Goal: Check status: Check status

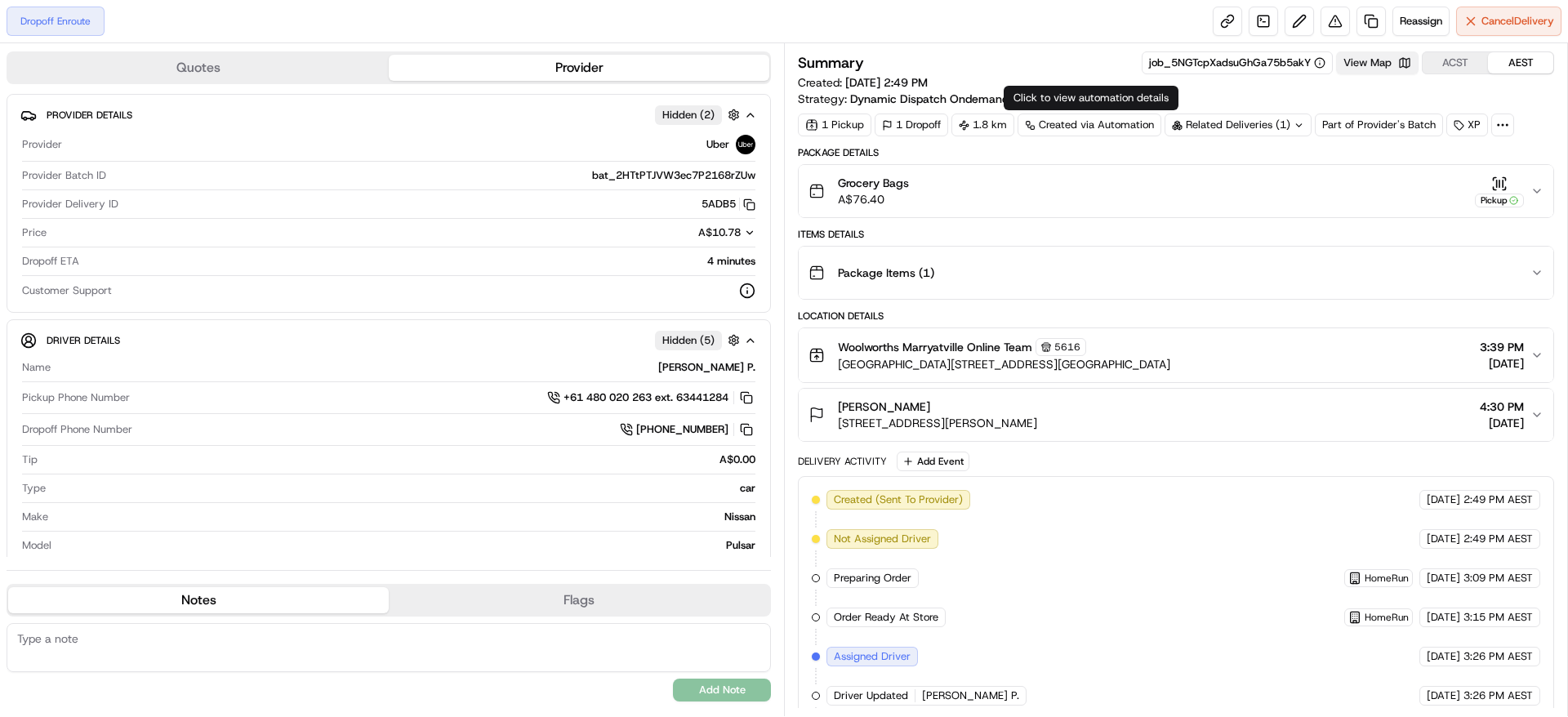
click at [1351, 72] on button "View Map" at bounding box center [1378, 63] width 82 height 23
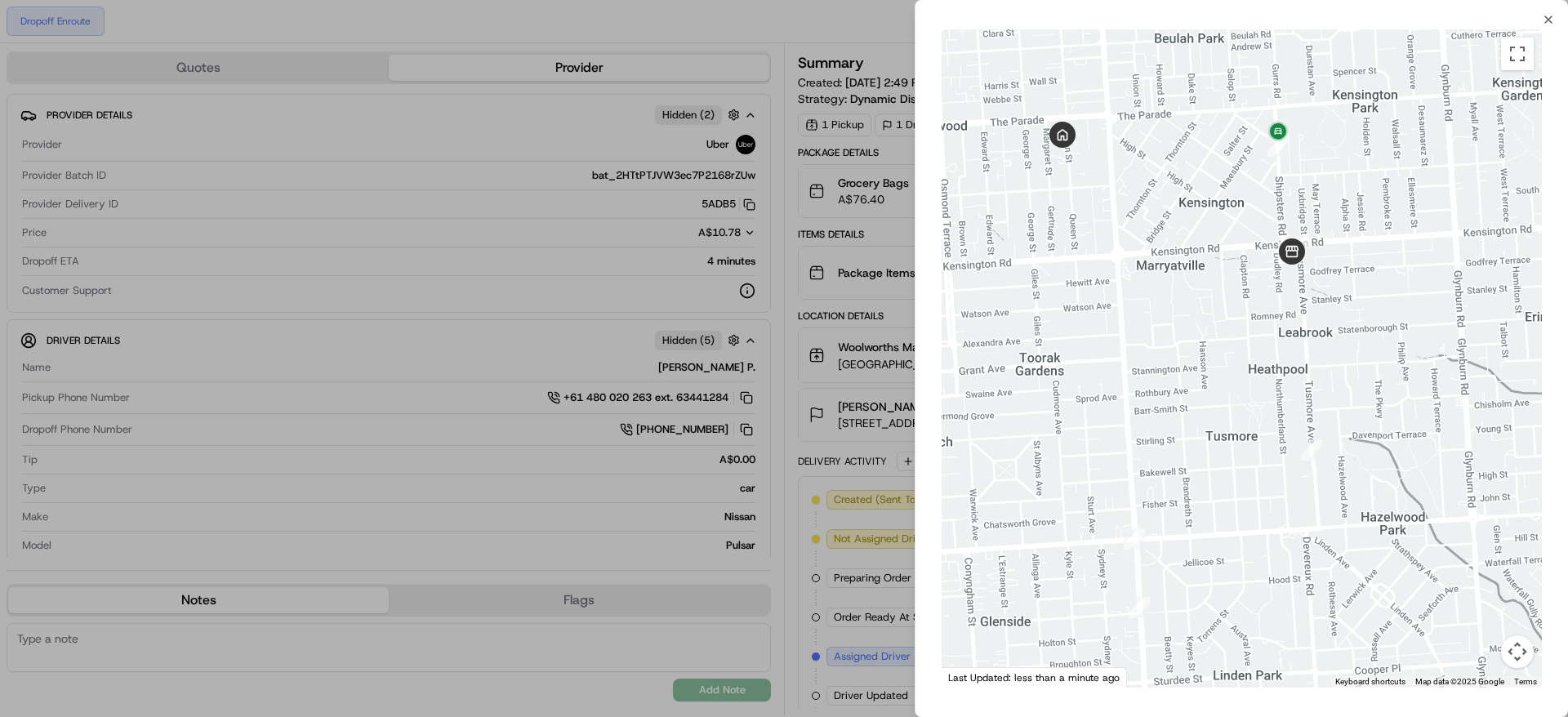
drag, startPoint x: 1178, startPoint y: 159, endPoint x: 1194, endPoint y: 205, distance: 48.7
click at [1194, 205] on div at bounding box center [1242, 359] width 600 height 658
click at [1546, 21] on icon "button" at bounding box center [1548, 19] width 6 height 6
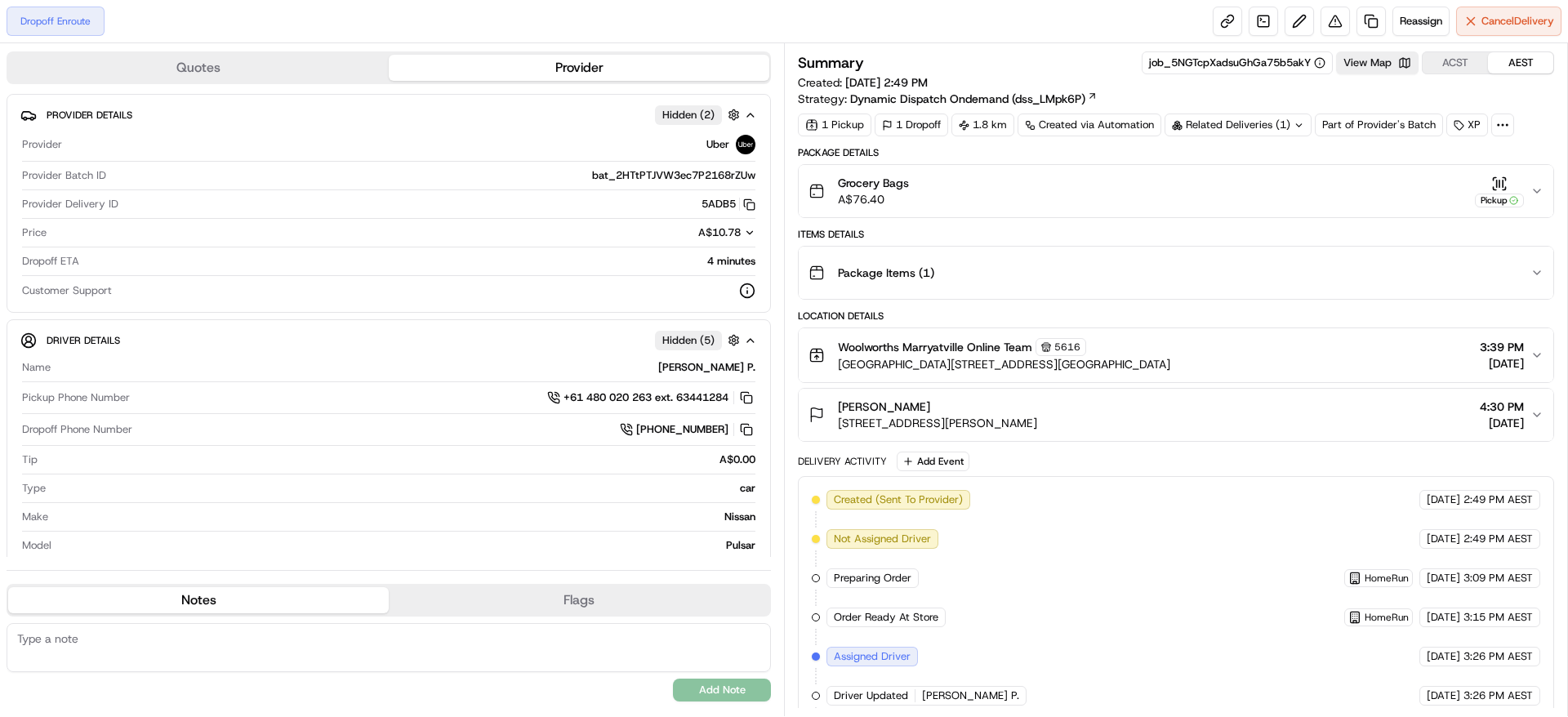
scroll to position [247, 0]
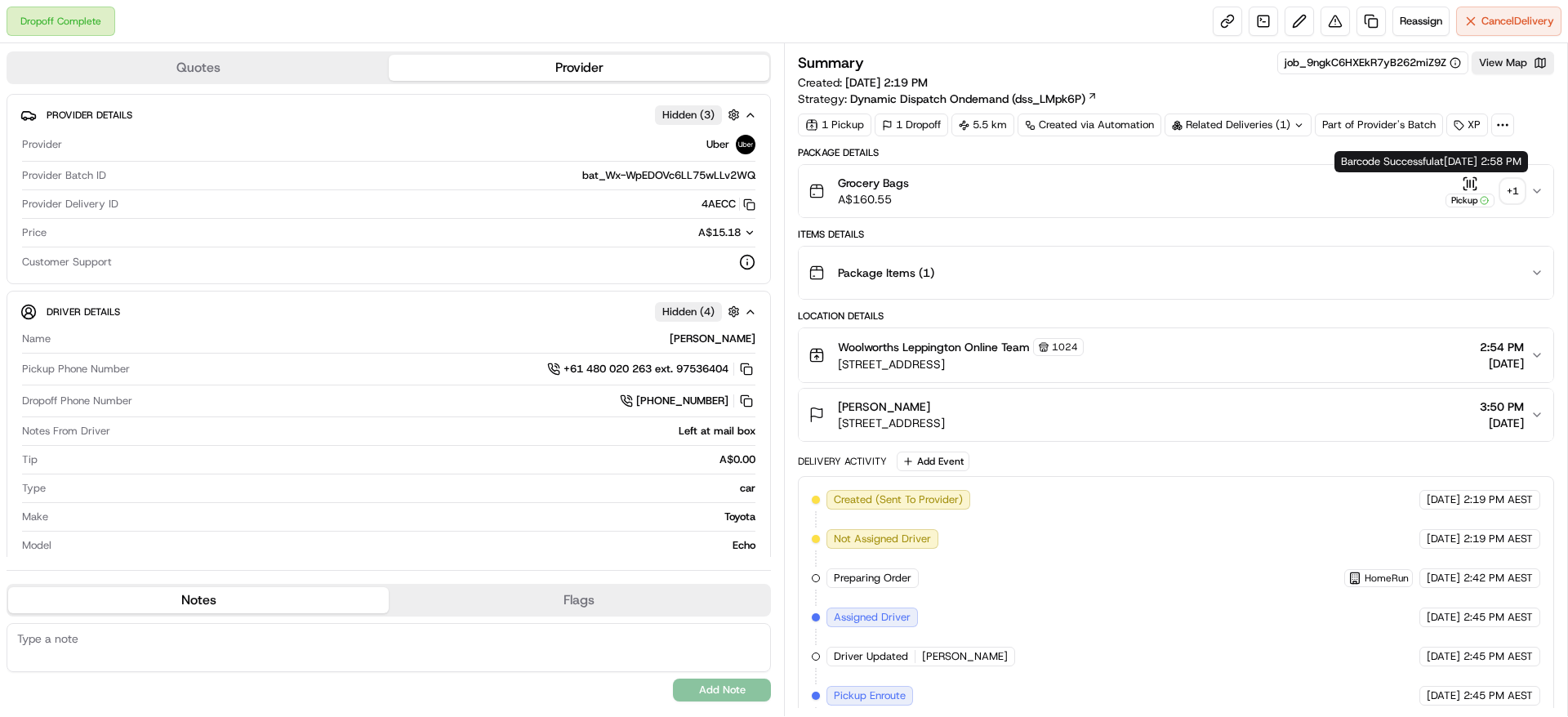
click at [1514, 182] on div "+ 1" at bounding box center [1513, 191] width 23 height 23
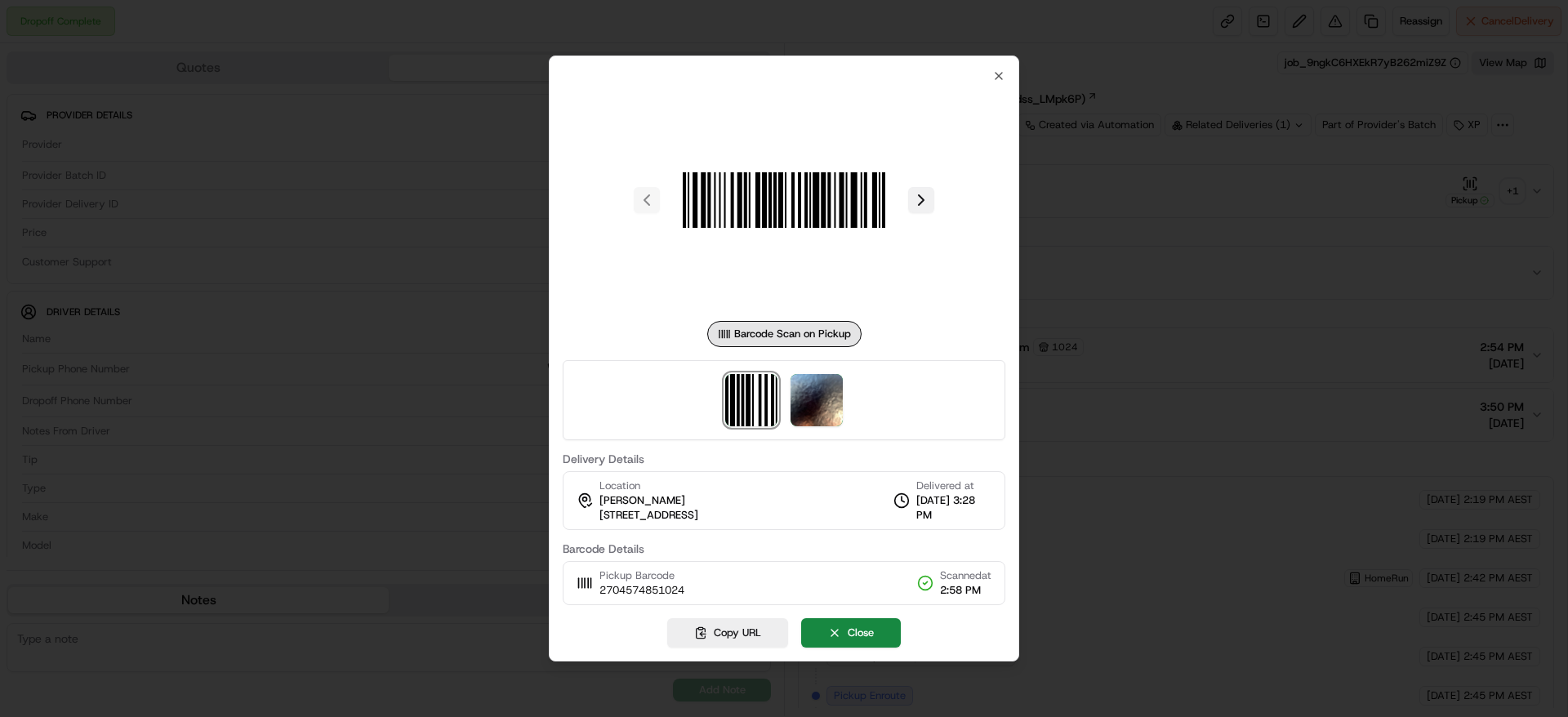
click at [927, 204] on button at bounding box center [921, 200] width 26 height 26
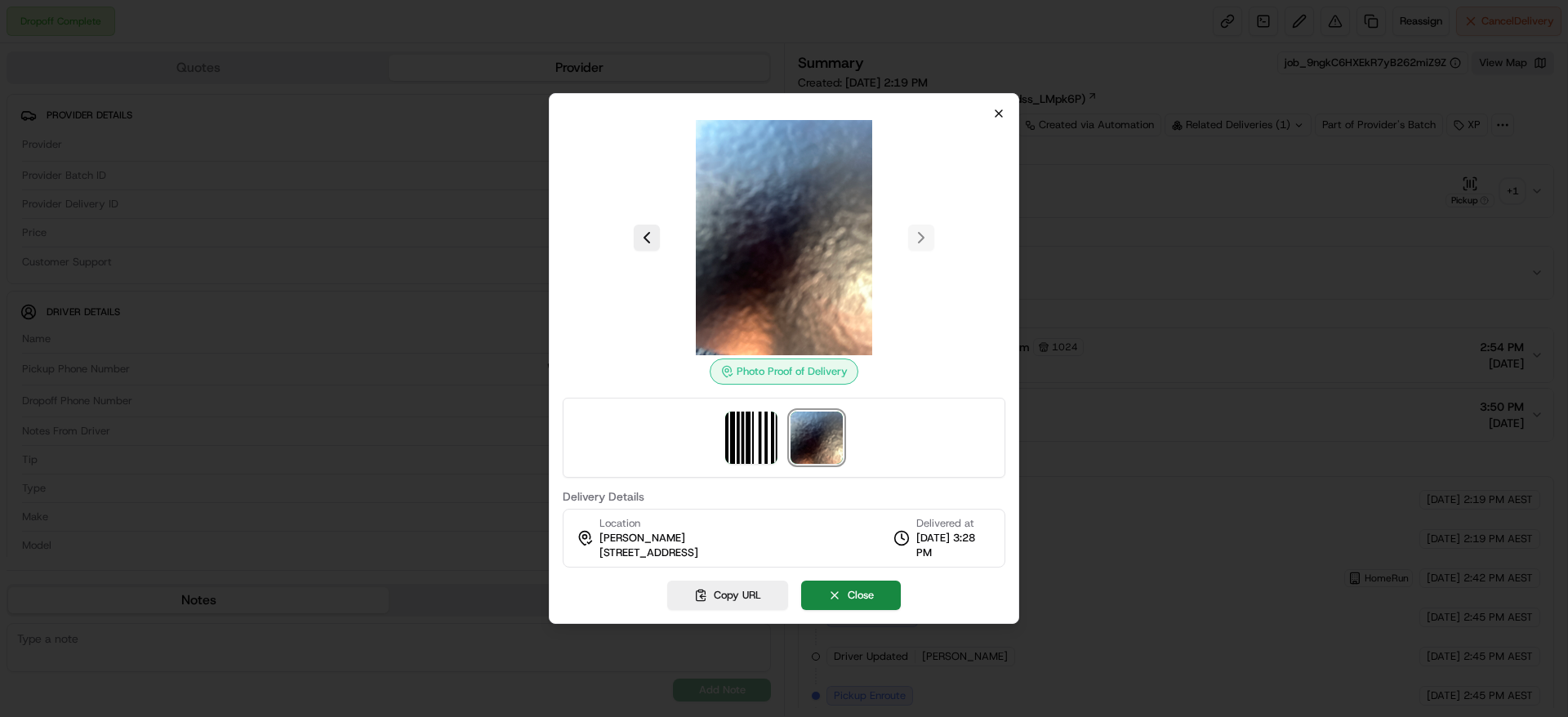
click at [1006, 111] on div "Photo Proof of Delivery Delivery Details Location Lisa Faioso 350 Twelfth Ave, …" at bounding box center [784, 358] width 470 height 531
click at [1004, 112] on icon "button" at bounding box center [999, 113] width 13 height 13
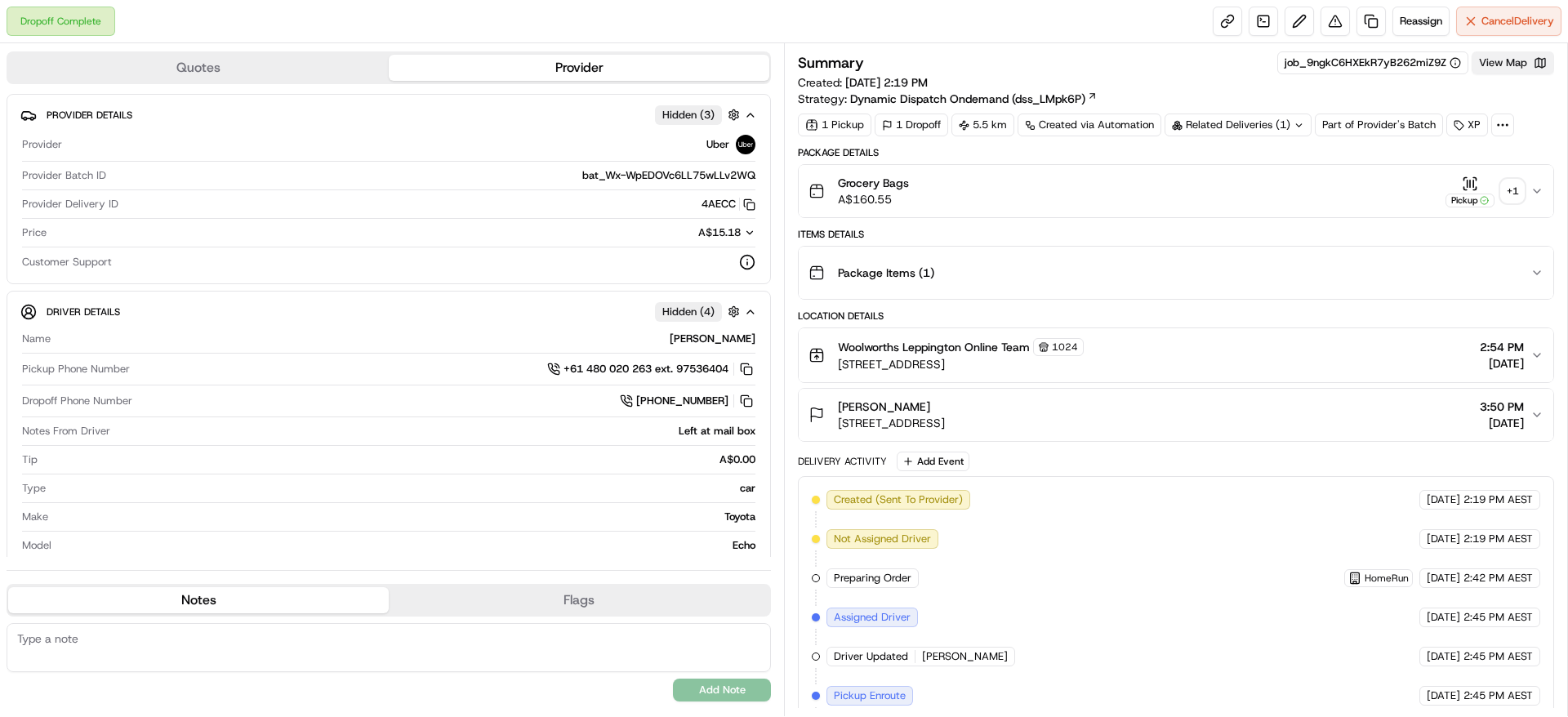
click at [1506, 54] on button "View Map" at bounding box center [1513, 63] width 82 height 23
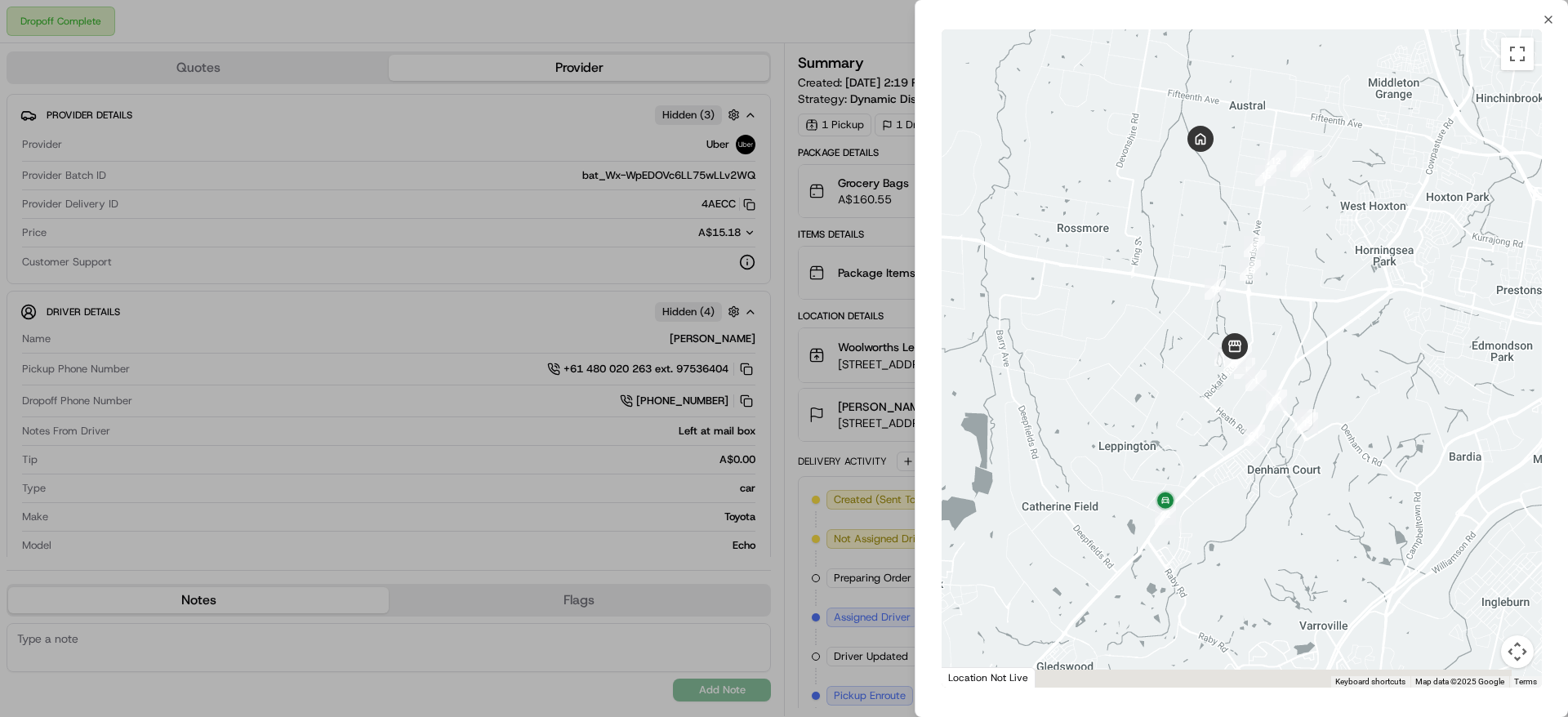
drag, startPoint x: 1169, startPoint y: 393, endPoint x: 1171, endPoint y: 333, distance: 60.0
click at [1171, 333] on div at bounding box center [1242, 359] width 600 height 658
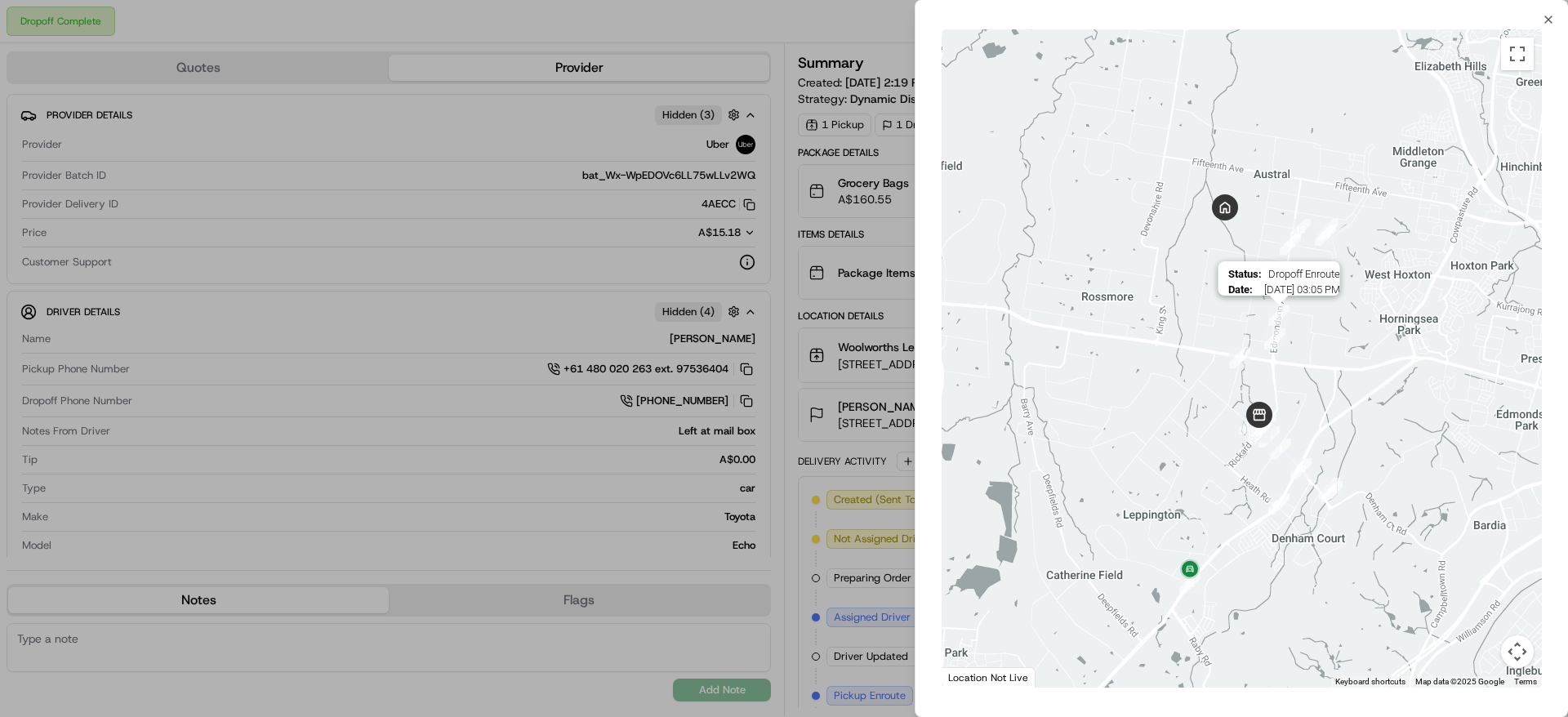
drag, startPoint x: 1252, startPoint y: 159, endPoint x: 1273, endPoint y: 301, distance: 143.5
click at [1273, 301] on div "Status : Dropoff Enroute Date : 09/21/2025 03:05 PM" at bounding box center [1242, 359] width 600 height 658
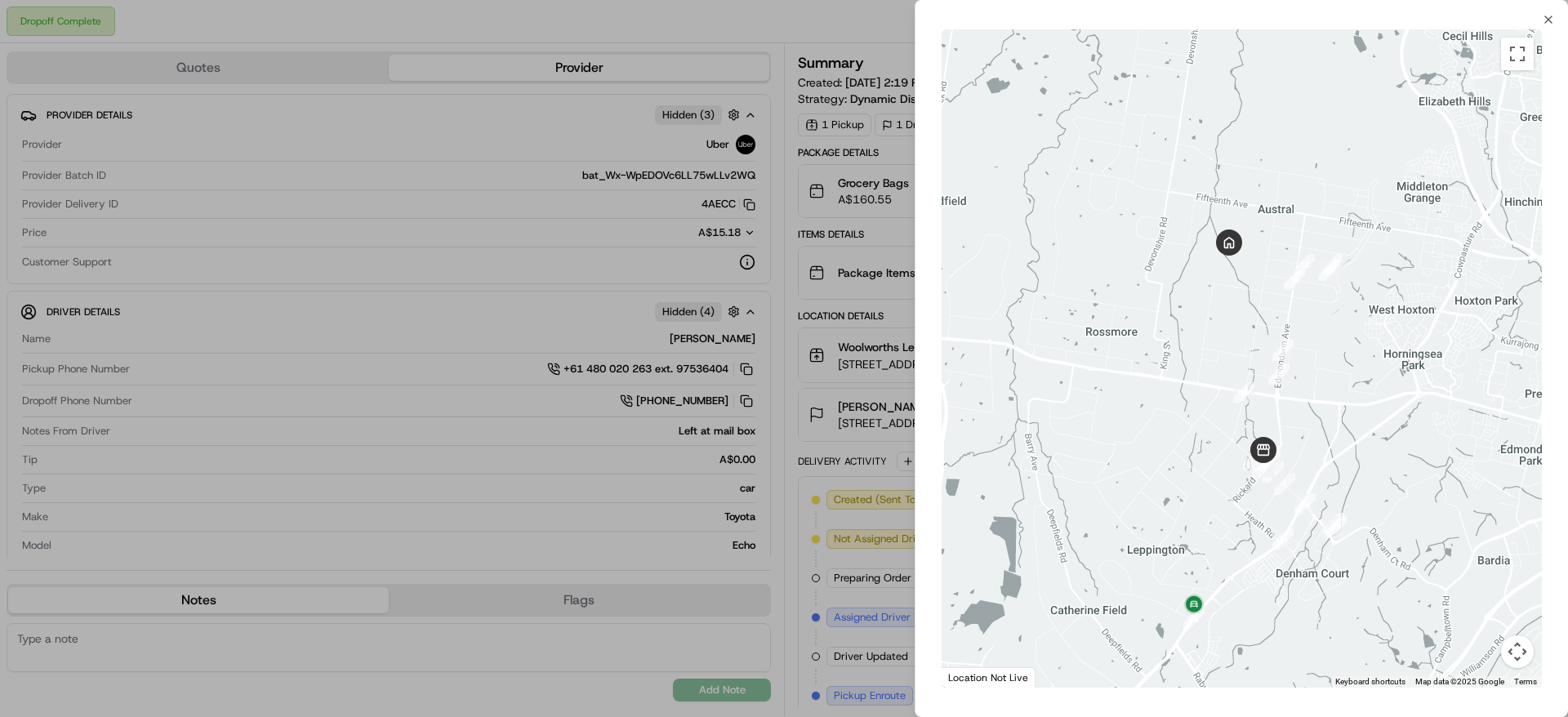
drag, startPoint x: 1179, startPoint y: 473, endPoint x: 1198, endPoint y: 305, distance: 169.1
click at [1198, 305] on div at bounding box center [1242, 359] width 600 height 658
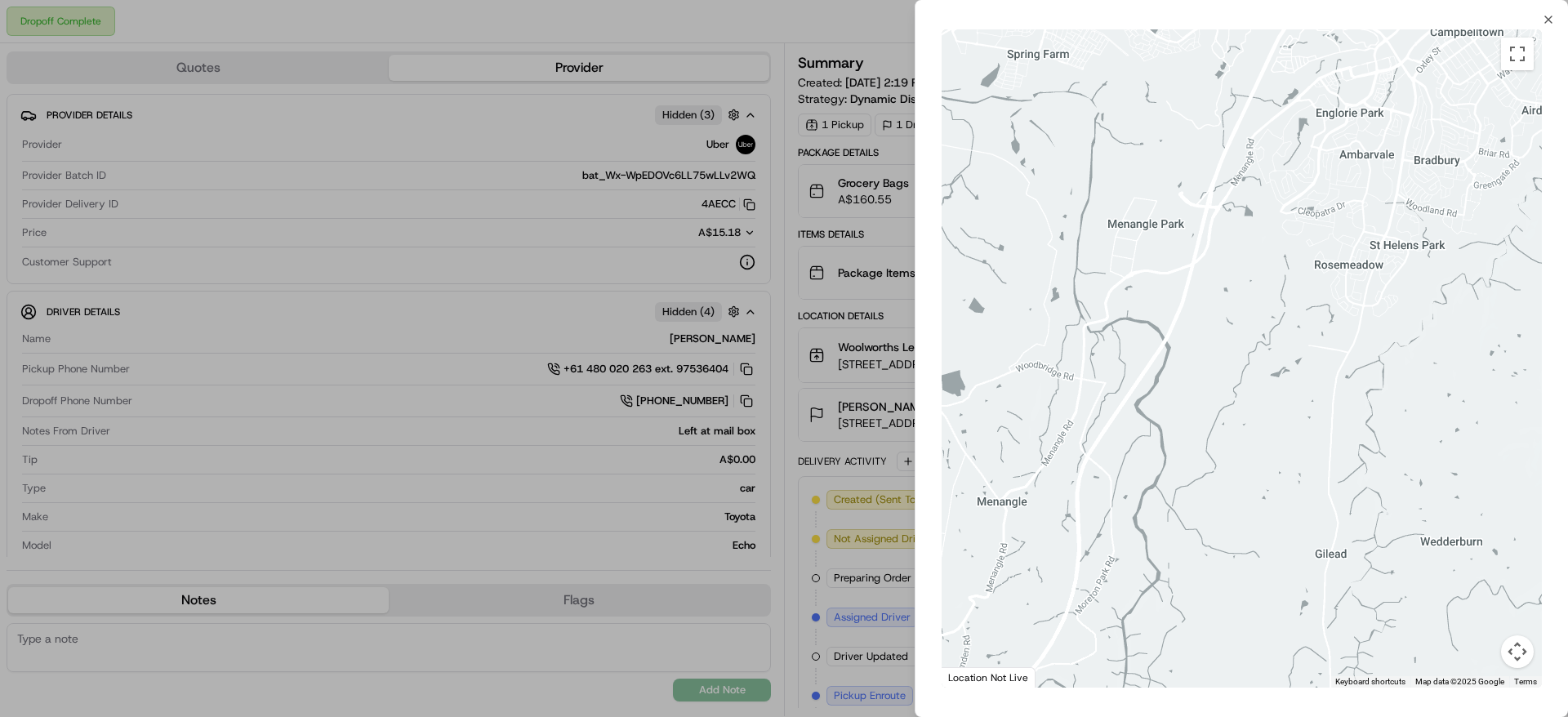
drag, startPoint x: 1199, startPoint y: 348, endPoint x: 1170, endPoint y: 701, distance: 354.2
click at [1170, 701] on div "Close To navigate the map with touch gestures double-tap and hold your finger o…" at bounding box center [1242, 358] width 654 height 717
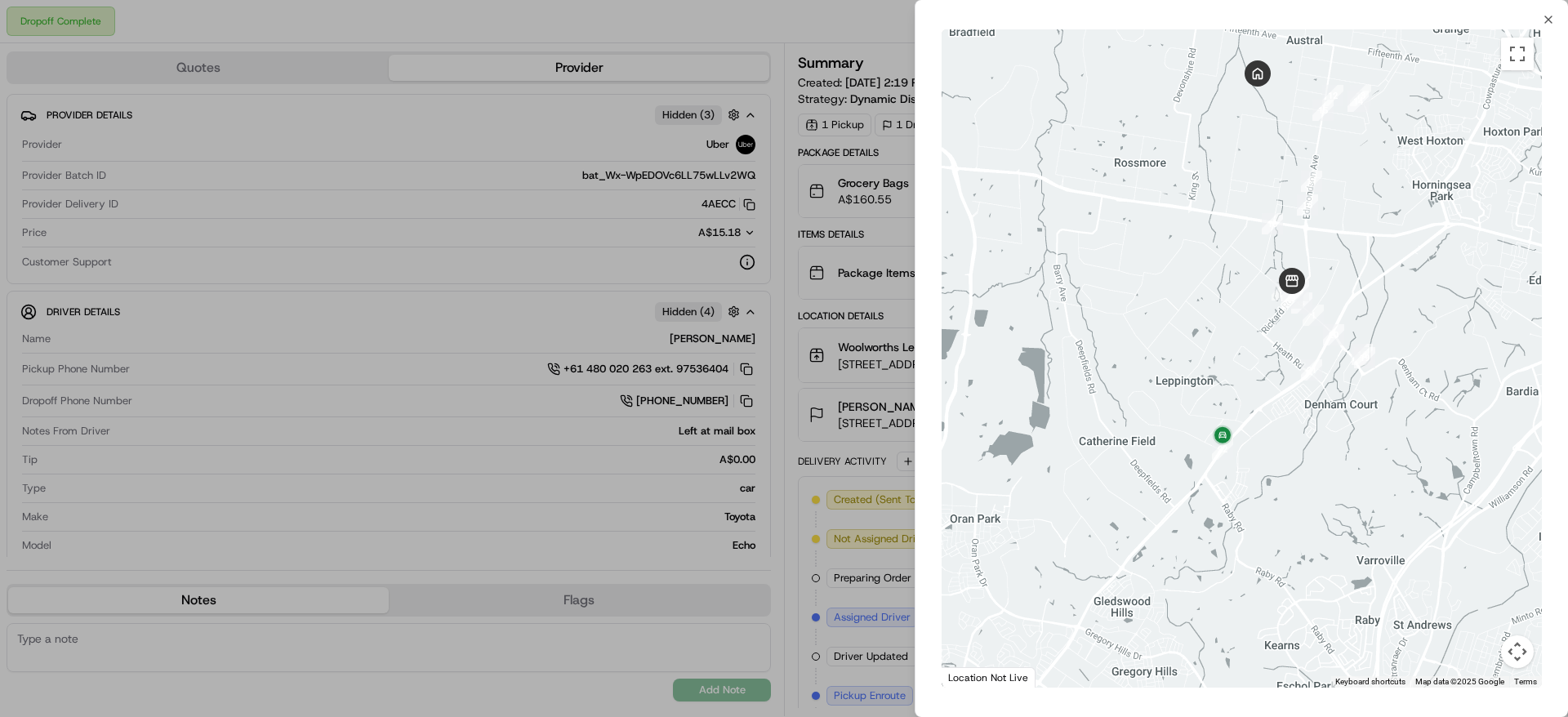
drag, startPoint x: 1331, startPoint y: 360, endPoint x: 1292, endPoint y: 485, distance: 130.9
click at [1292, 485] on div at bounding box center [1242, 359] width 600 height 658
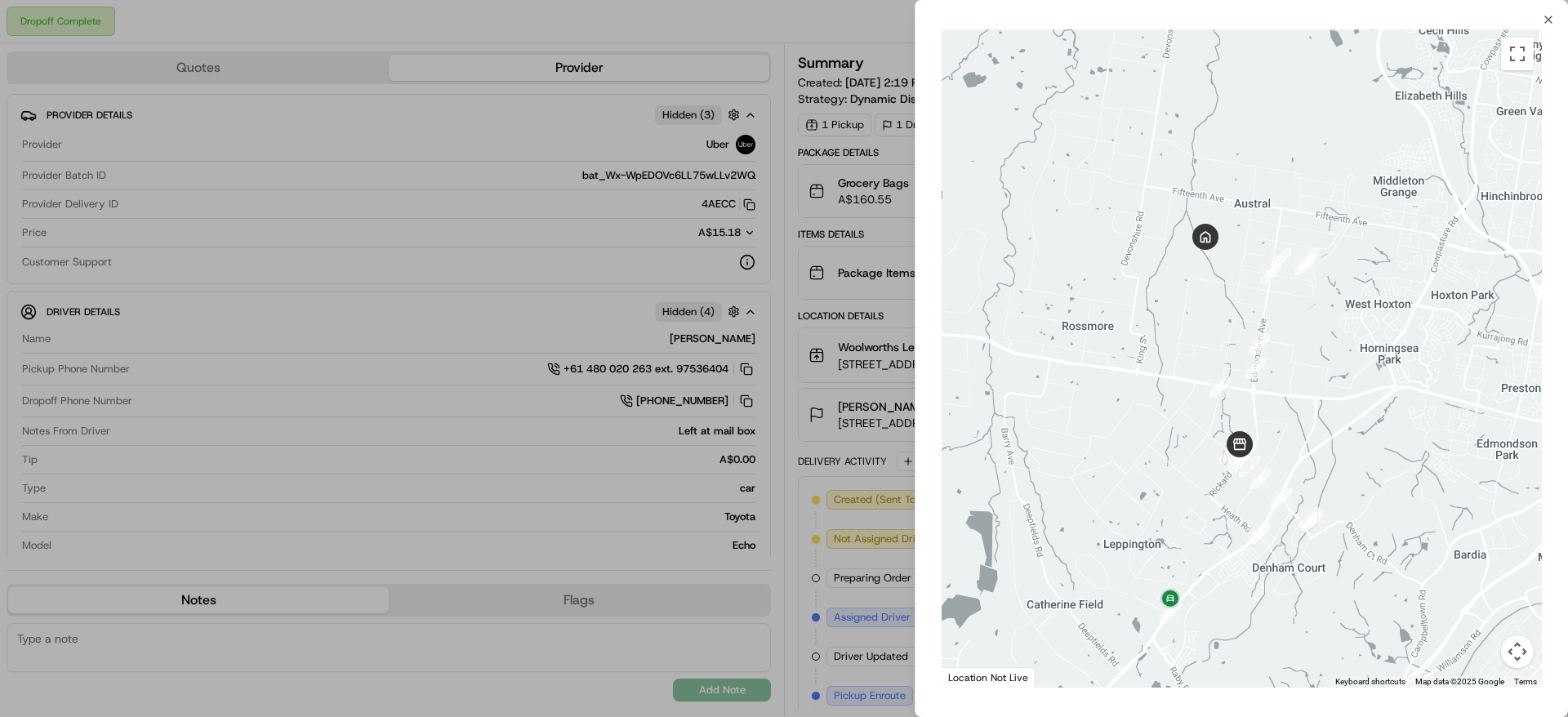
drag, startPoint x: 1215, startPoint y: 333, endPoint x: 1184, endPoint y: 445, distance: 116.2
click at [1184, 445] on div at bounding box center [1242, 359] width 600 height 658
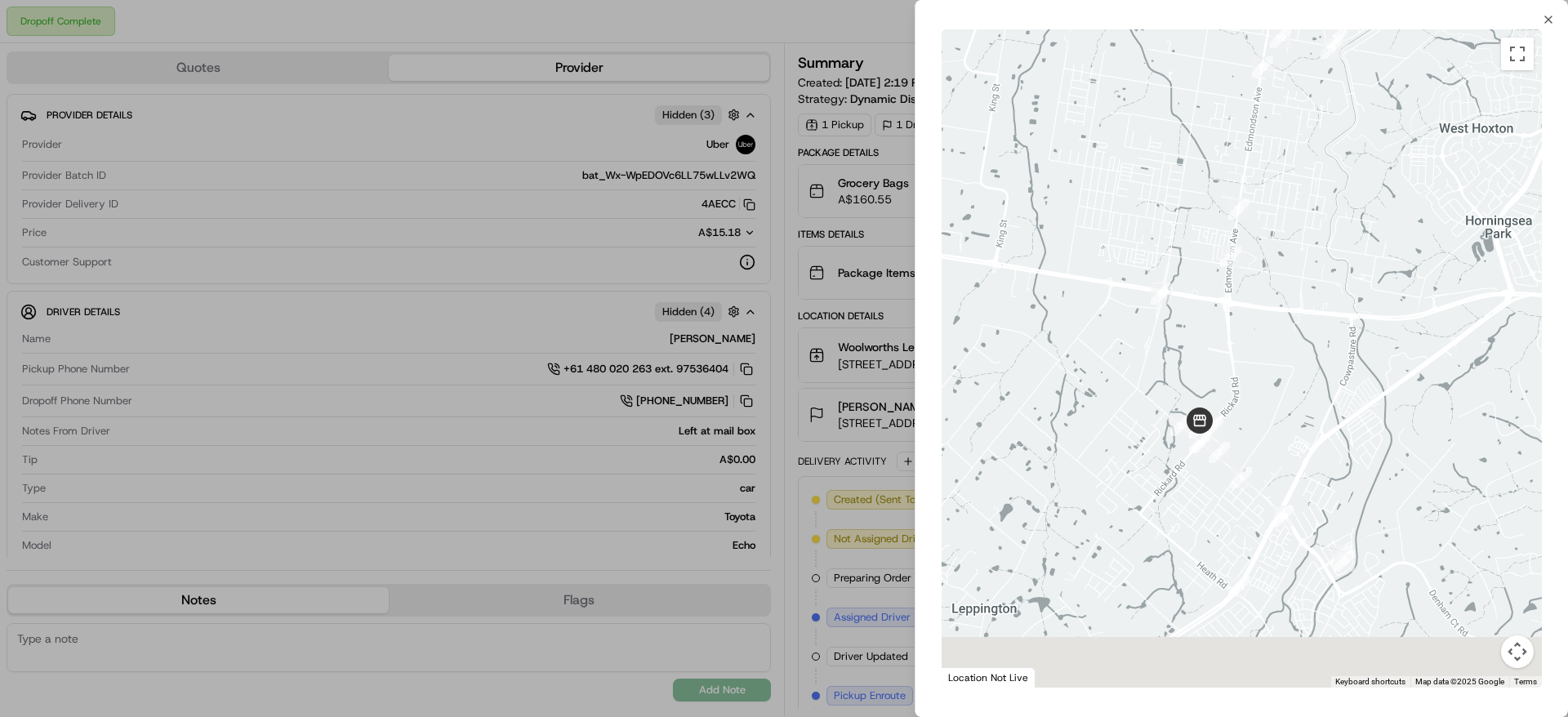
drag, startPoint x: 1231, startPoint y: 374, endPoint x: 1256, endPoint y: 154, distance: 221.4
click at [1256, 154] on div at bounding box center [1242, 359] width 600 height 658
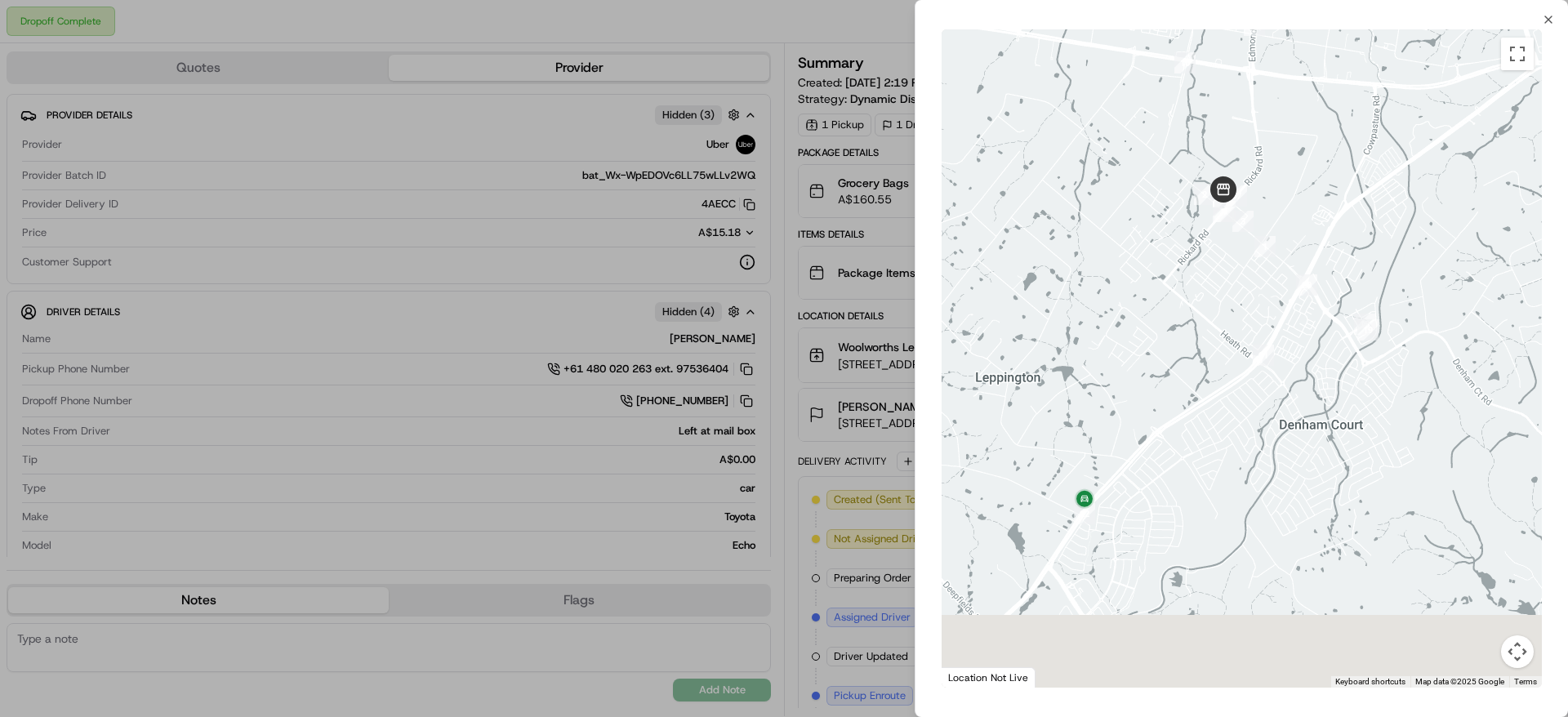
drag, startPoint x: 1271, startPoint y: 436, endPoint x: 1292, endPoint y: 222, distance: 215.0
click at [1292, 222] on div at bounding box center [1242, 359] width 600 height 658
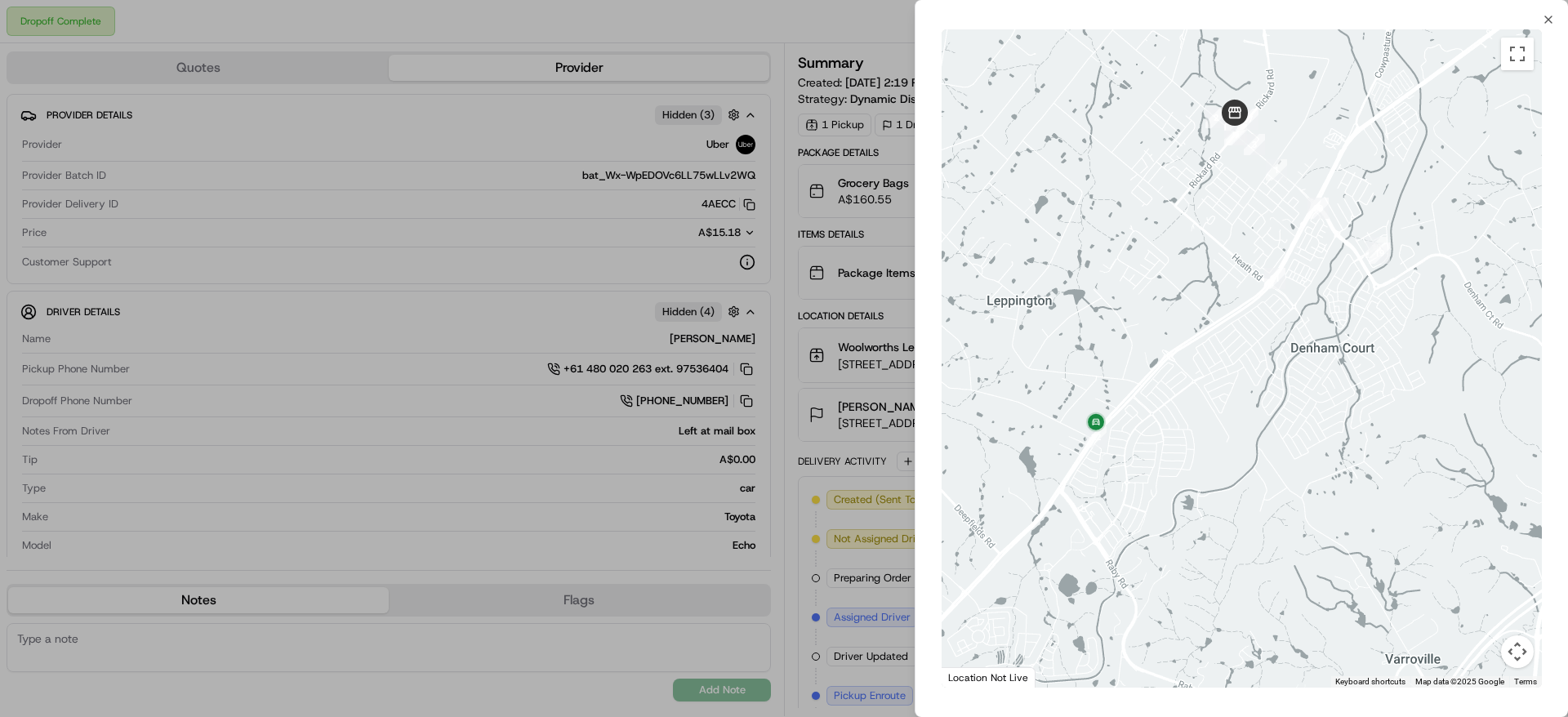
drag, startPoint x: 1409, startPoint y: 312, endPoint x: 1419, endPoint y: 308, distance: 10.8
click at [1419, 308] on div at bounding box center [1242, 359] width 600 height 658
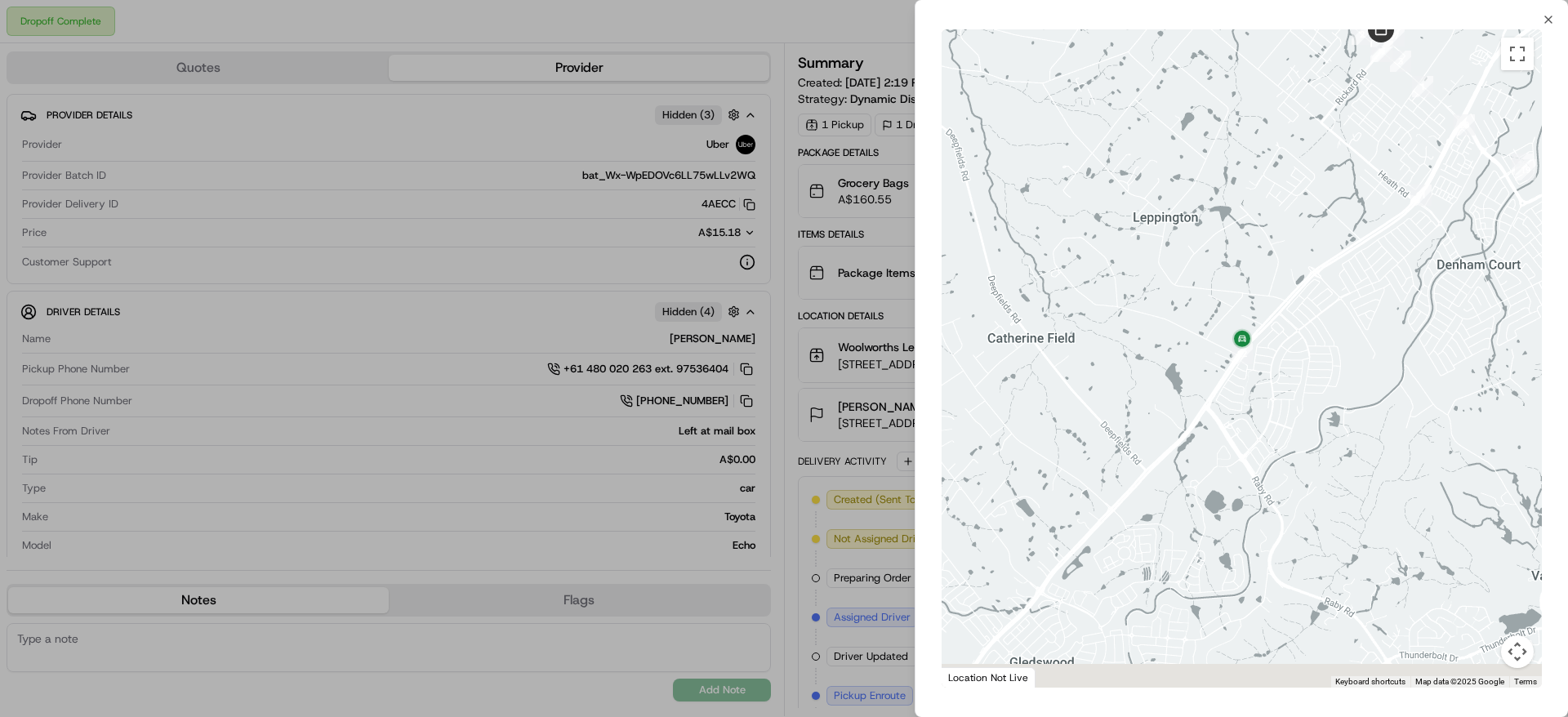
drag, startPoint x: 1156, startPoint y: 405, endPoint x: 1278, endPoint y: 326, distance: 145.3
click at [1278, 326] on div at bounding box center [1242, 359] width 600 height 658
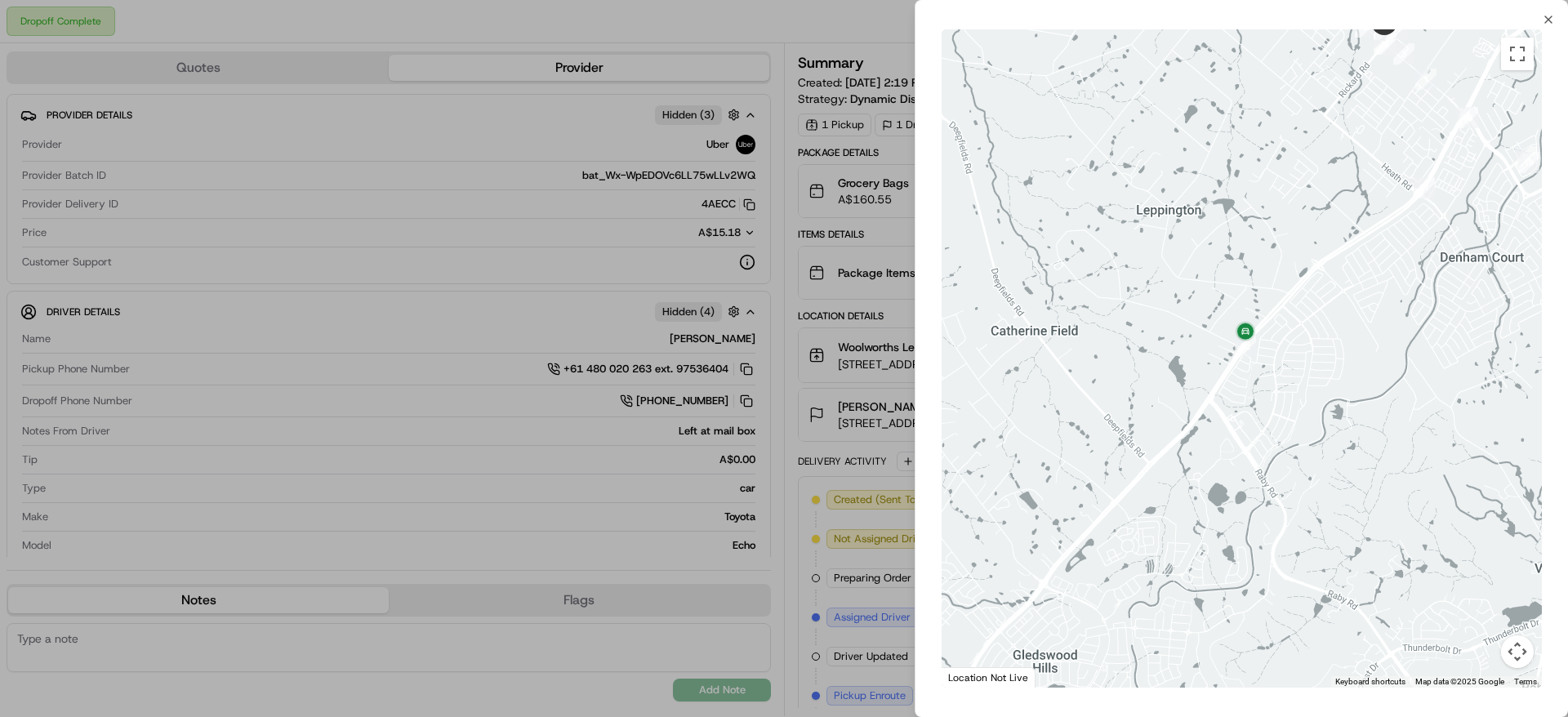
drag, startPoint x: 1322, startPoint y: 202, endPoint x: 1274, endPoint y: 398, distance: 201.8
click at [1274, 398] on div at bounding box center [1242, 359] width 600 height 658
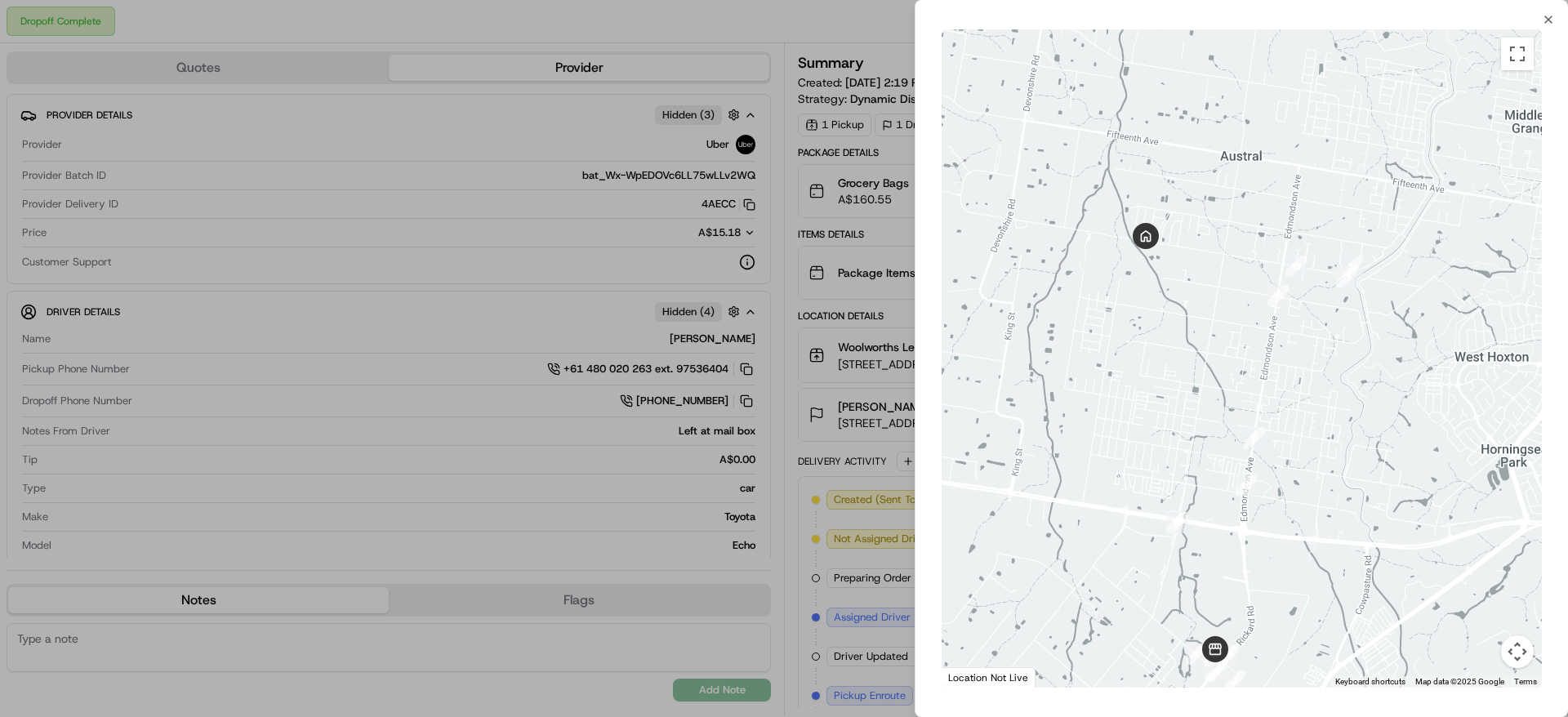
drag, startPoint x: 1261, startPoint y: 305, endPoint x: 1255, endPoint y: 327, distance: 22.8
click at [1255, 327] on div at bounding box center [1242, 359] width 600 height 658
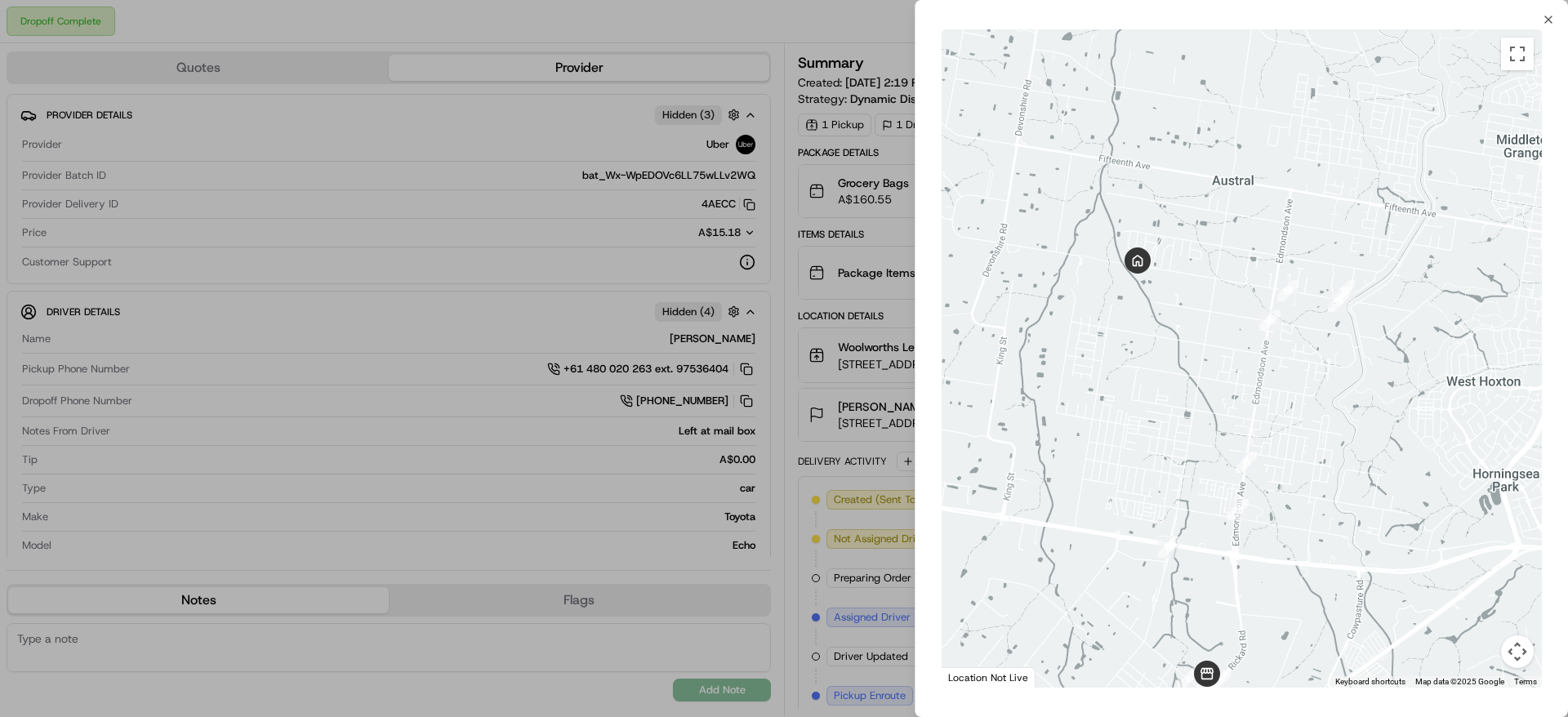
click at [824, 361] on div at bounding box center [784, 358] width 1568 height 717
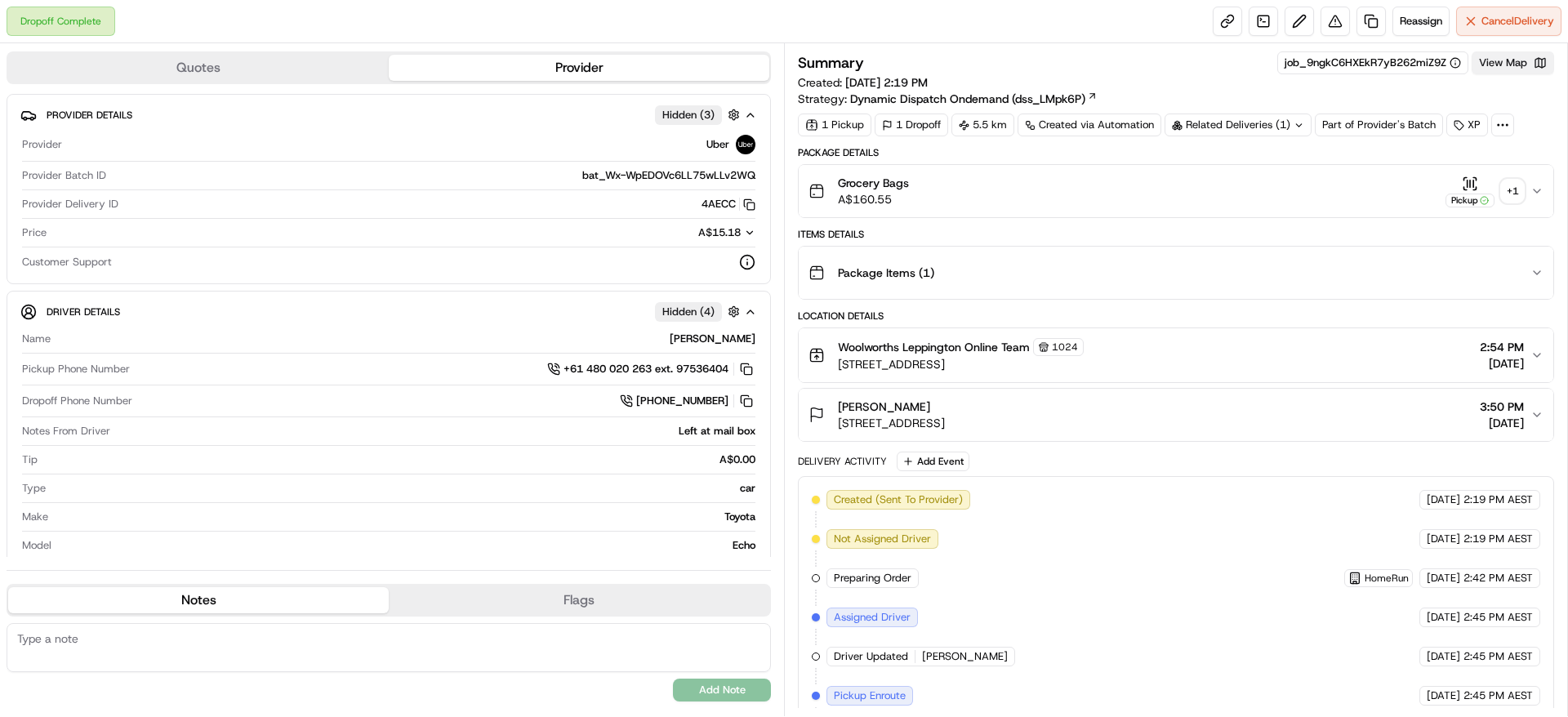
click at [1505, 54] on button "View Map" at bounding box center [1513, 63] width 82 height 23
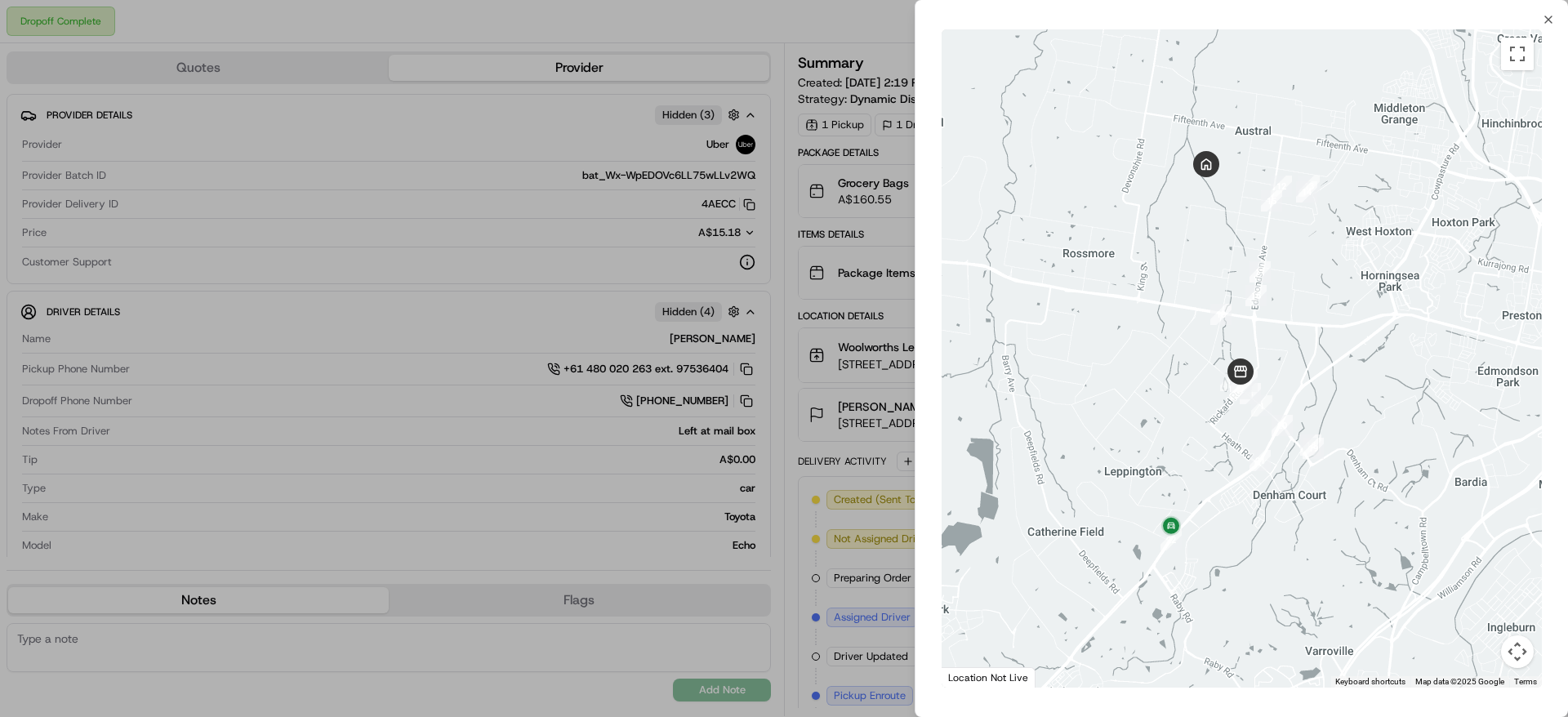
drag, startPoint x: 1271, startPoint y: 325, endPoint x: 1335, endPoint y: 206, distance: 135.1
click at [1335, 206] on div at bounding box center [1242, 359] width 600 height 658
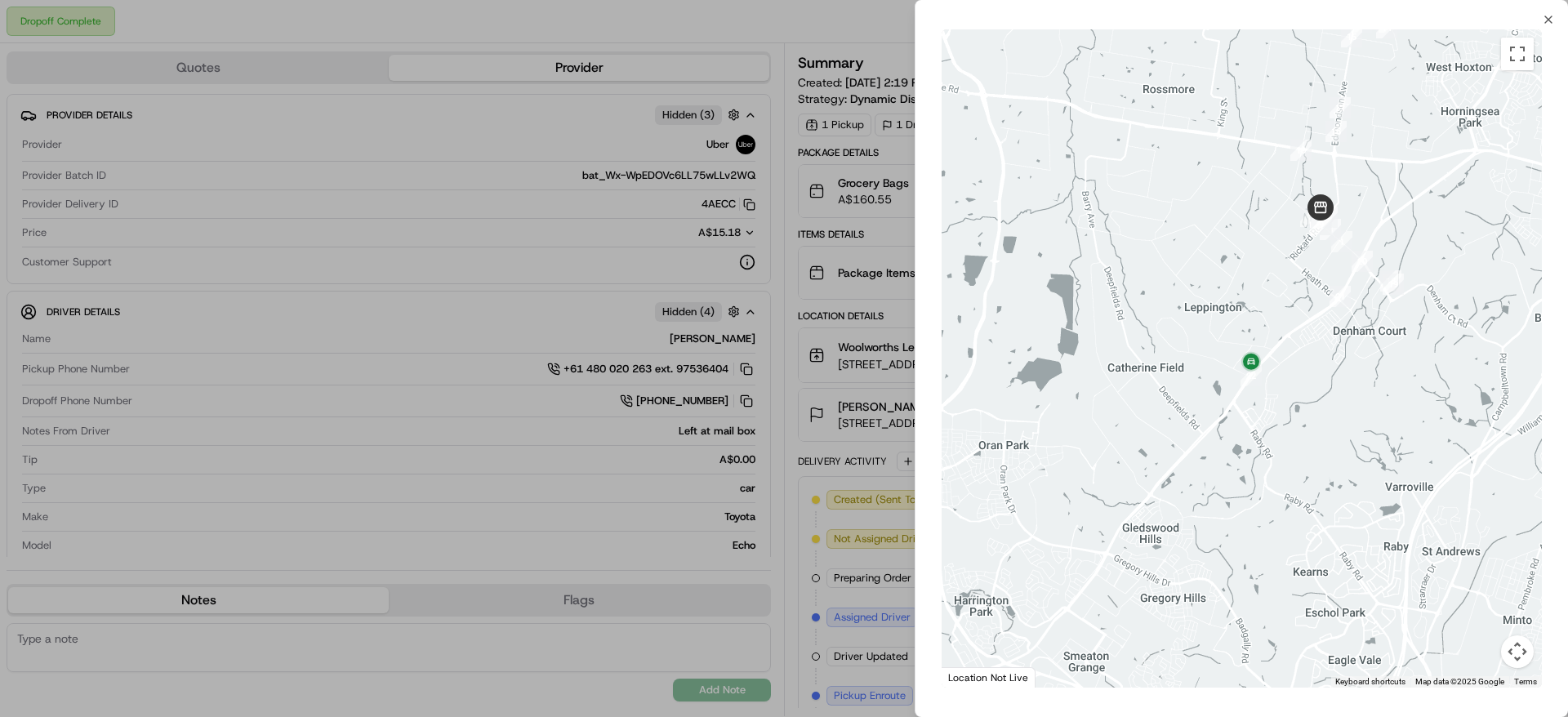
drag, startPoint x: 1225, startPoint y: 369, endPoint x: 1249, endPoint y: 315, distance: 59.1
click at [1249, 315] on div at bounding box center [1242, 359] width 600 height 658
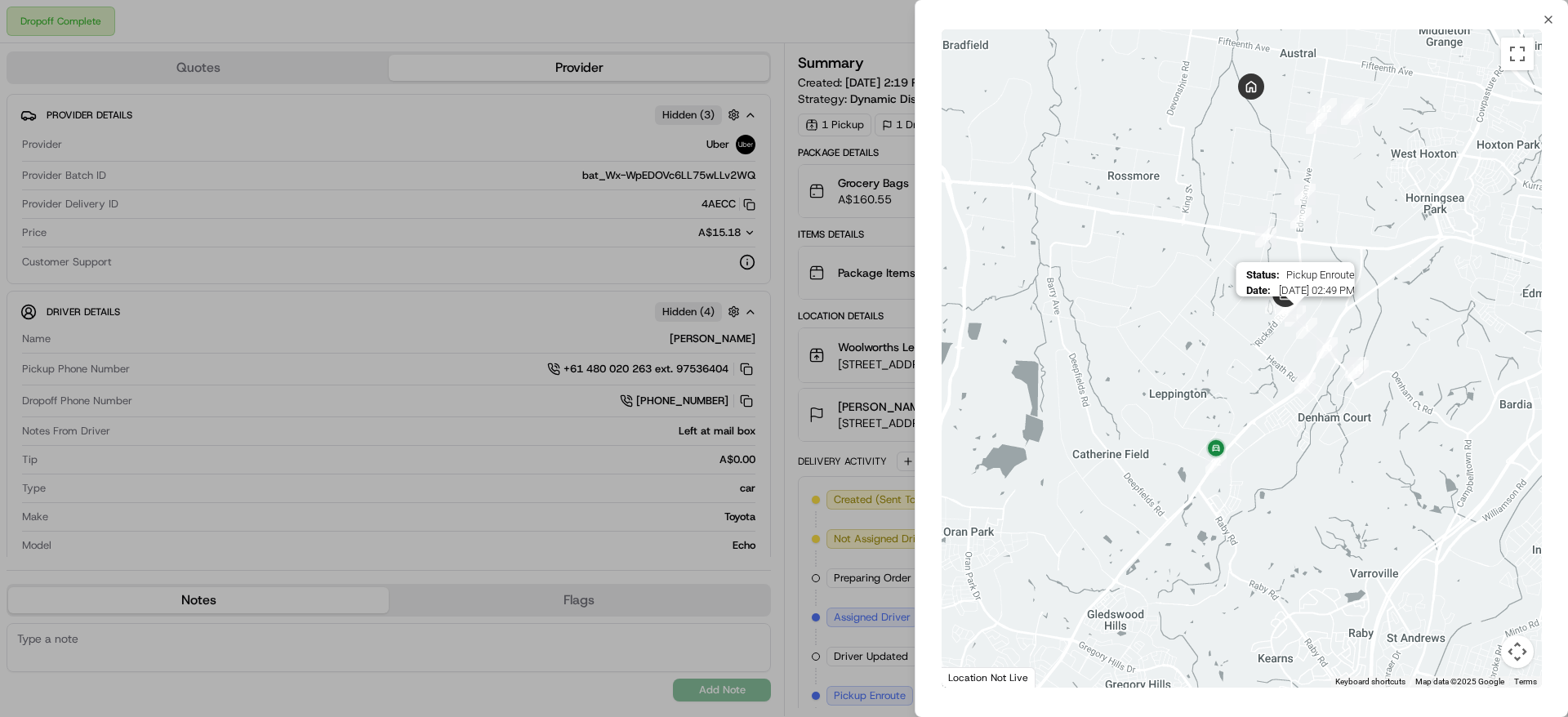
drag, startPoint x: 1361, startPoint y: 204, endPoint x: 1306, endPoint y: 326, distance: 133.8
click at [1306, 326] on img "3" at bounding box center [1295, 316] width 34 height 34
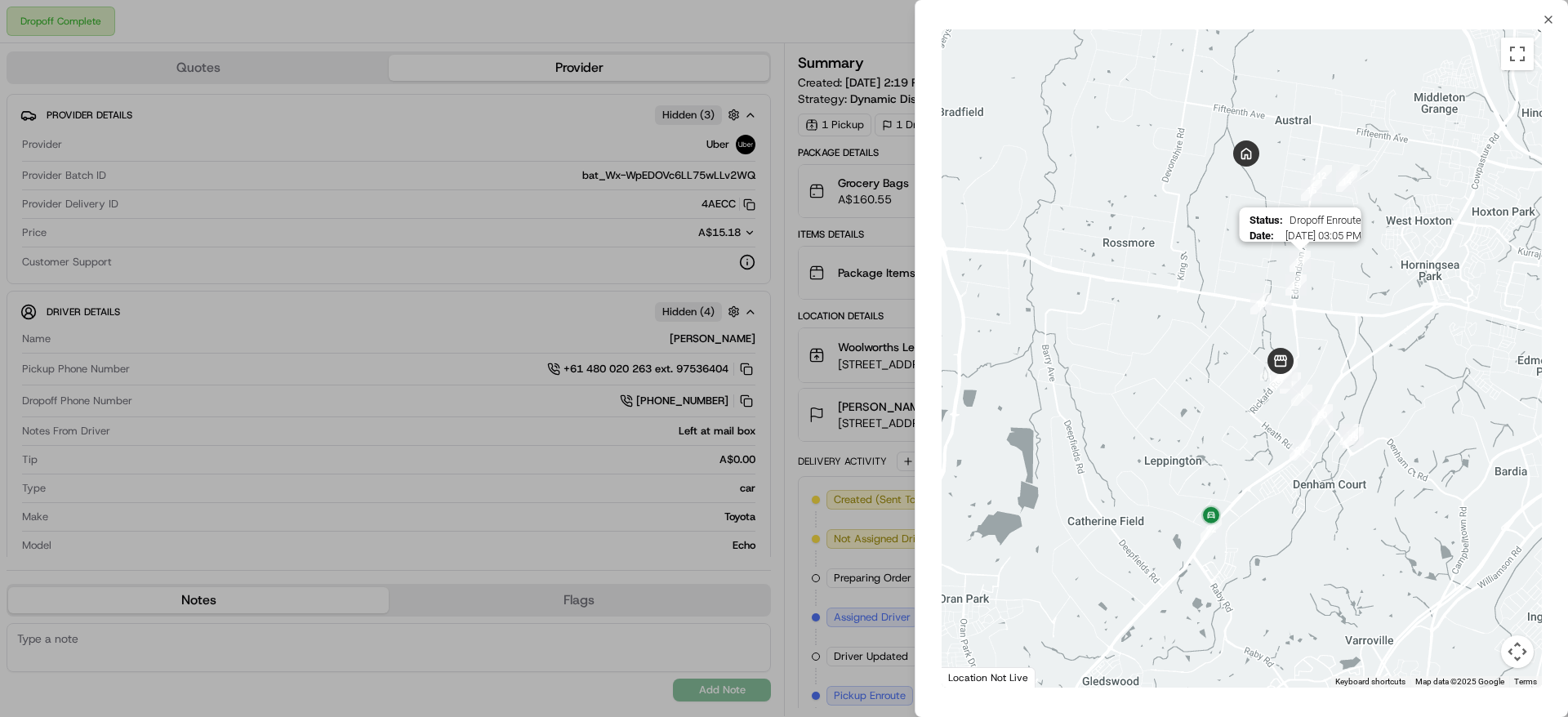
drag, startPoint x: 1321, startPoint y: 188, endPoint x: 1314, endPoint y: 306, distance: 118.2
click at [1314, 278] on img "11" at bounding box center [1300, 261] width 34 height 34
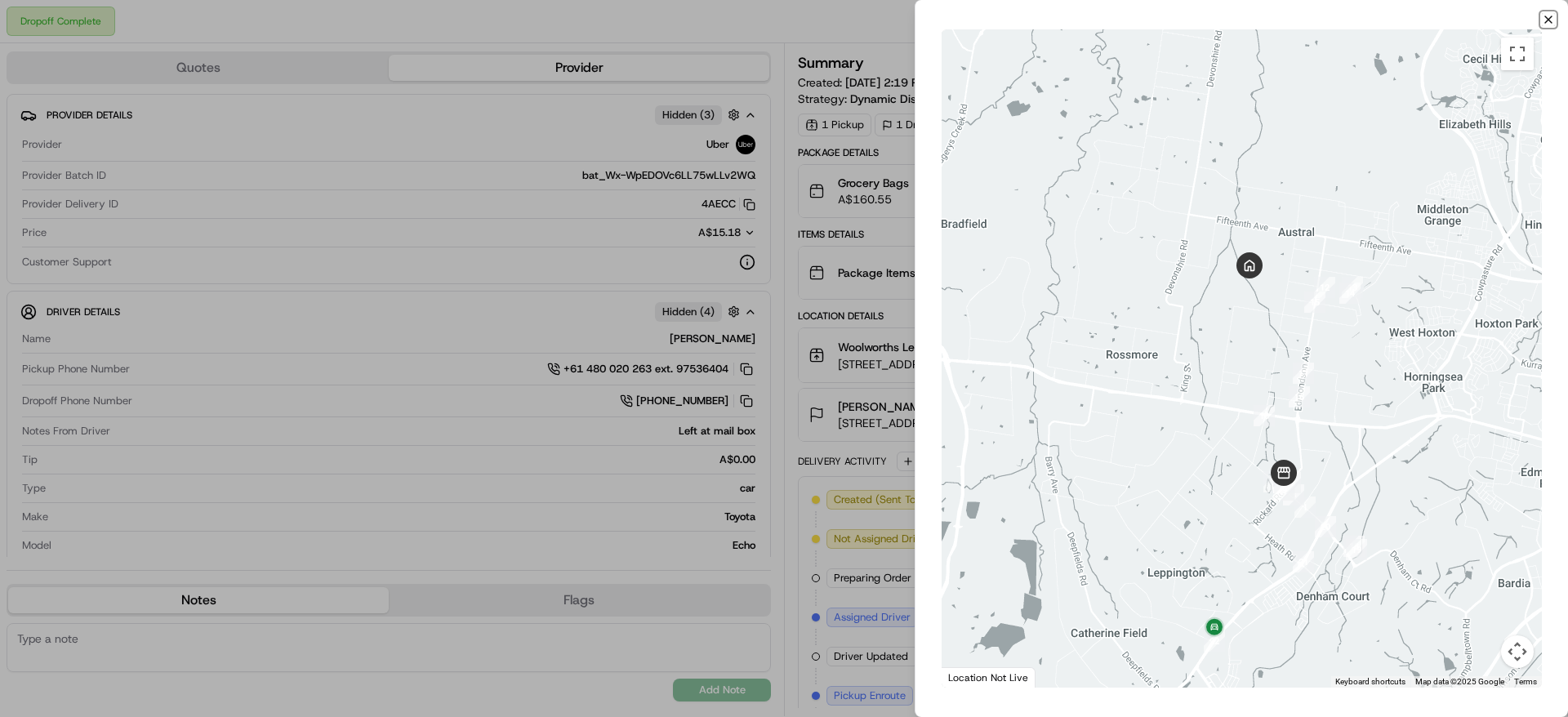
click at [1551, 16] on icon "button" at bounding box center [1548, 19] width 13 height 13
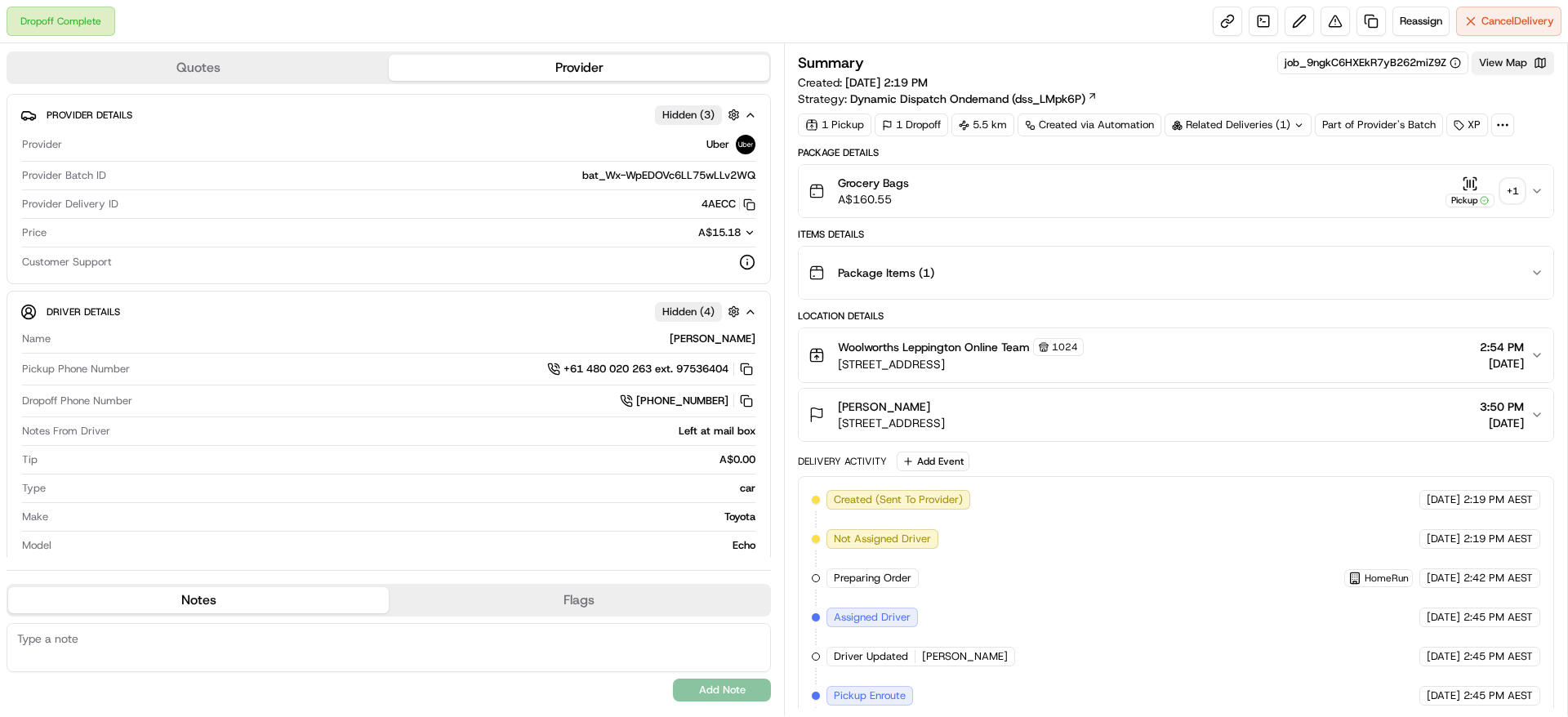
click at [1506, 60] on button "View Map" at bounding box center [1513, 63] width 82 height 23
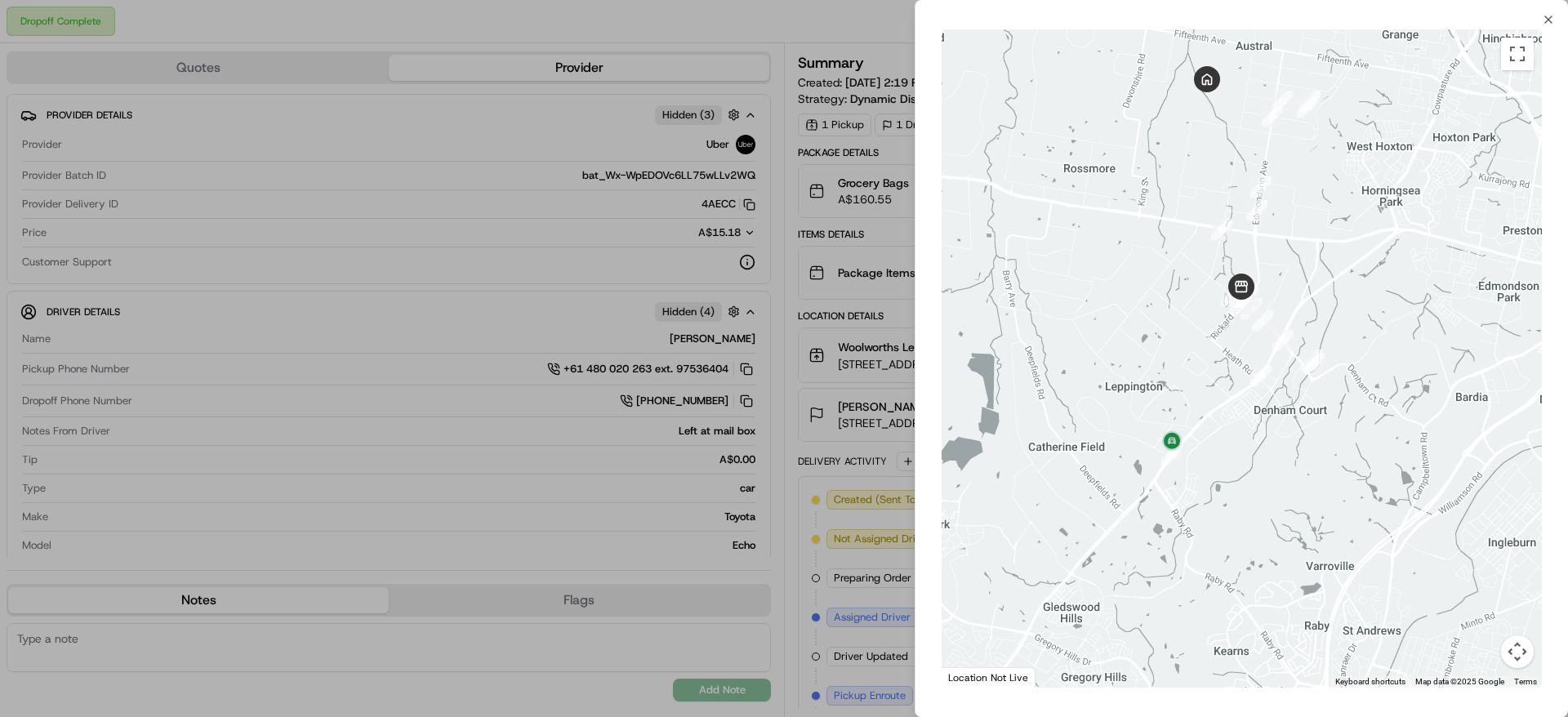
drag, startPoint x: 1328, startPoint y: 411, endPoint x: 1331, endPoint y: 312, distance: 99.0
click at [1331, 312] on div at bounding box center [1242, 359] width 600 height 658
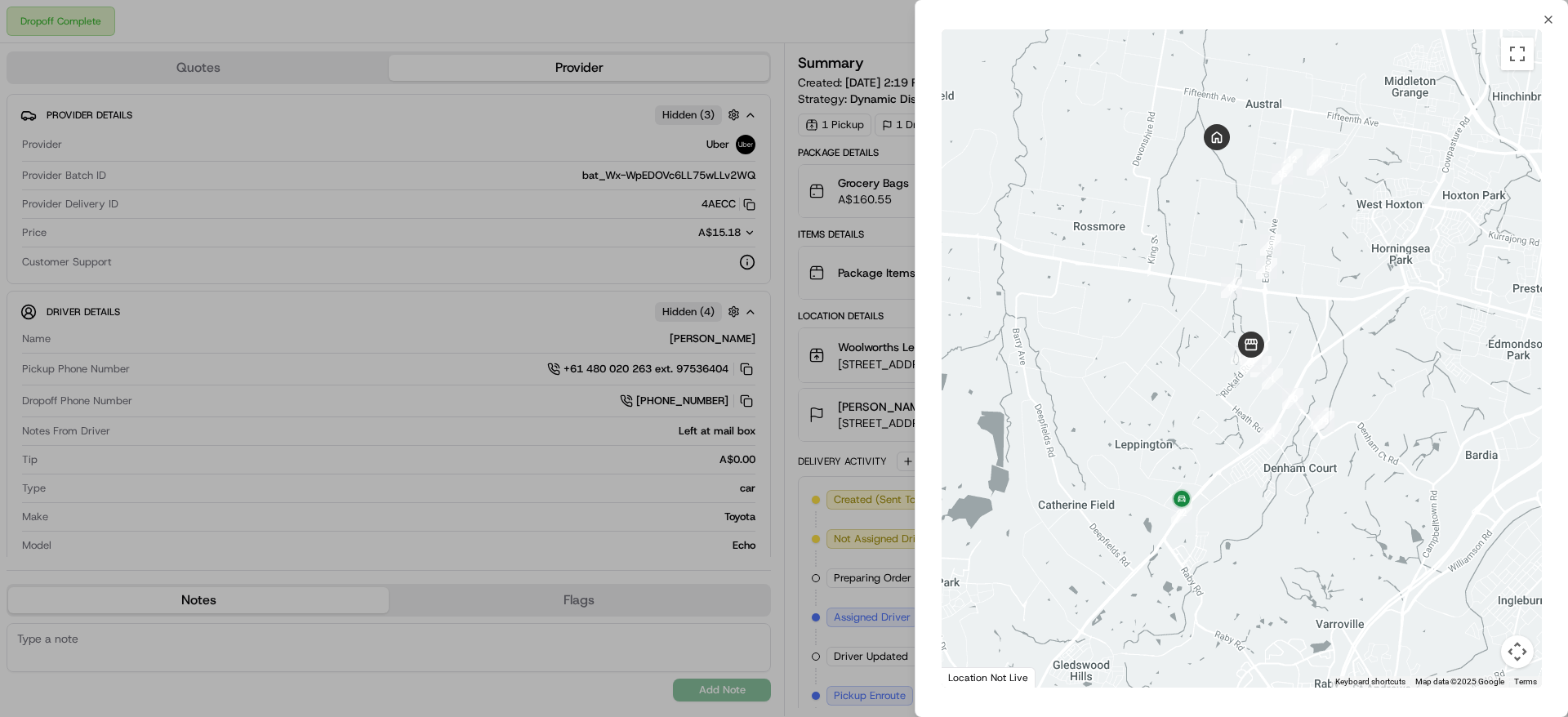
drag, startPoint x: 1218, startPoint y: 386, endPoint x: 1230, endPoint y: 511, distance: 125.6
click at [1230, 511] on div at bounding box center [1242, 359] width 600 height 658
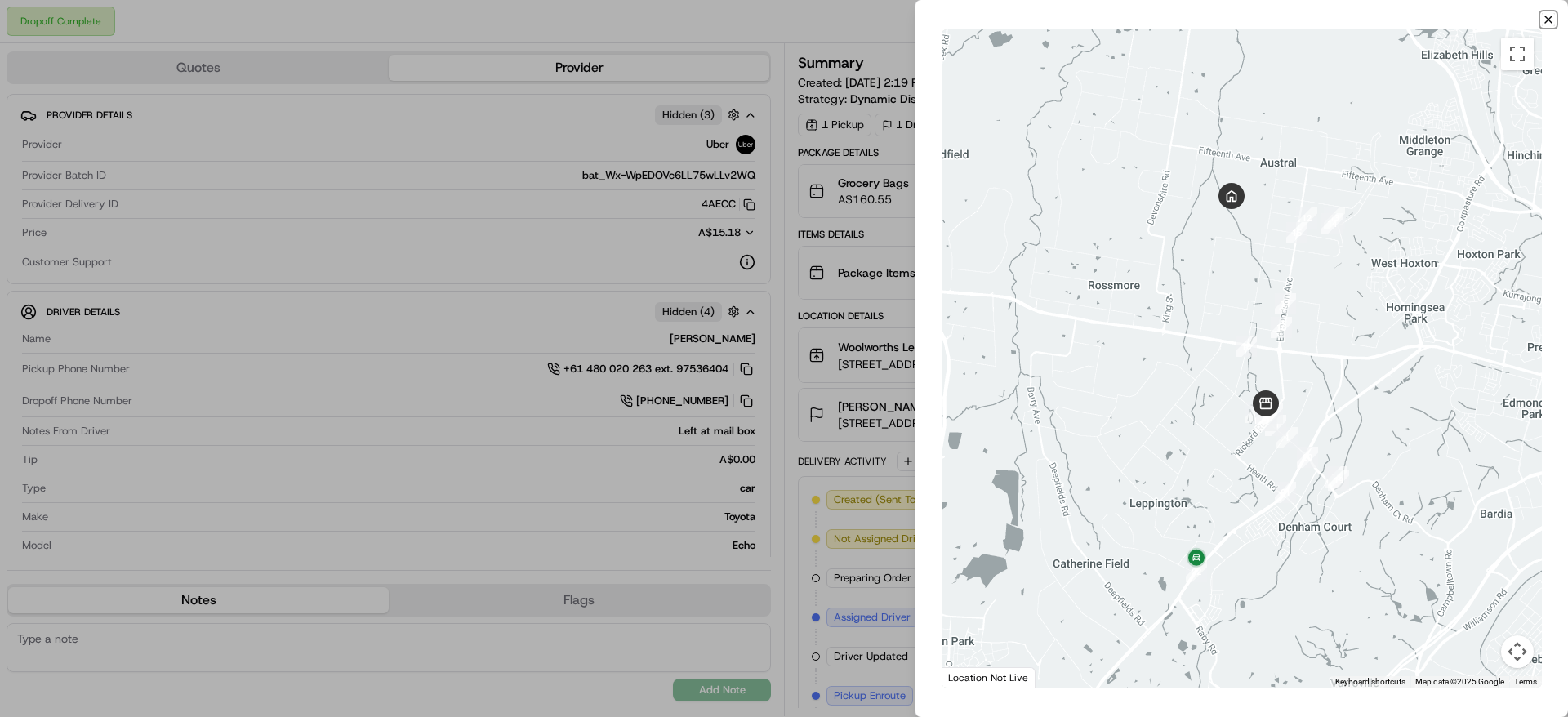
click at [1549, 20] on icon "button" at bounding box center [1548, 19] width 13 height 13
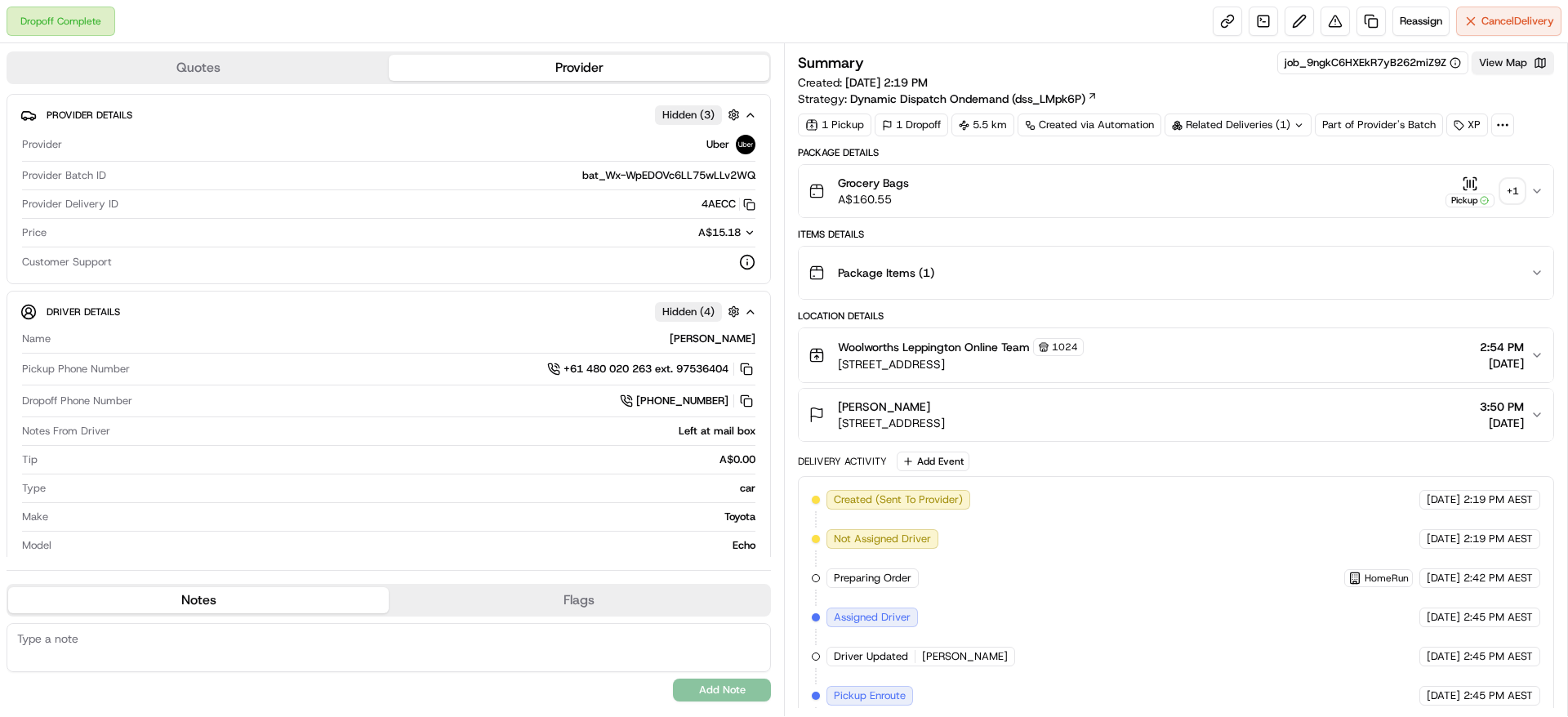
click at [1530, 73] on button "View Map" at bounding box center [1513, 63] width 82 height 23
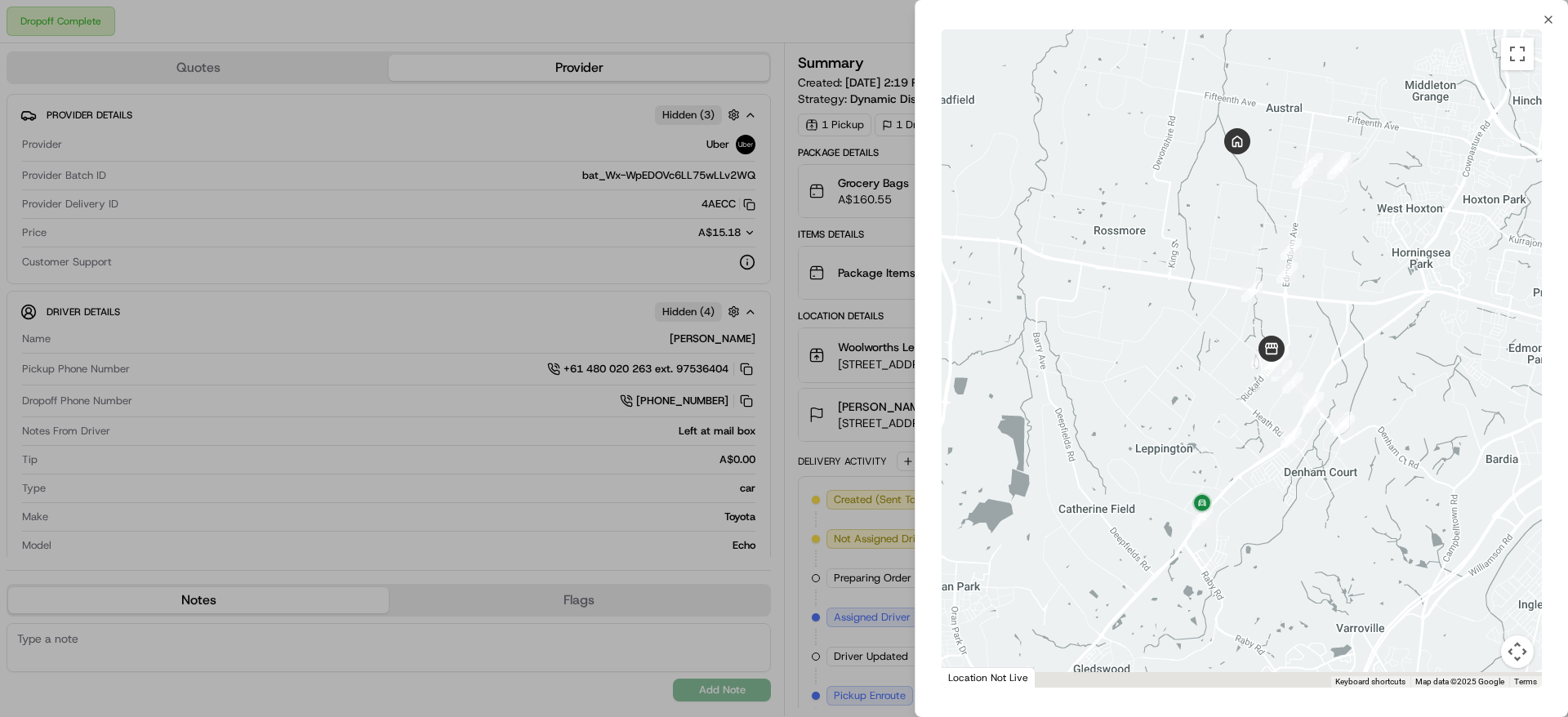
drag, startPoint x: 1316, startPoint y: 405, endPoint x: 1415, endPoint y: 321, distance: 129.8
click at [1415, 321] on div at bounding box center [1242, 359] width 600 height 658
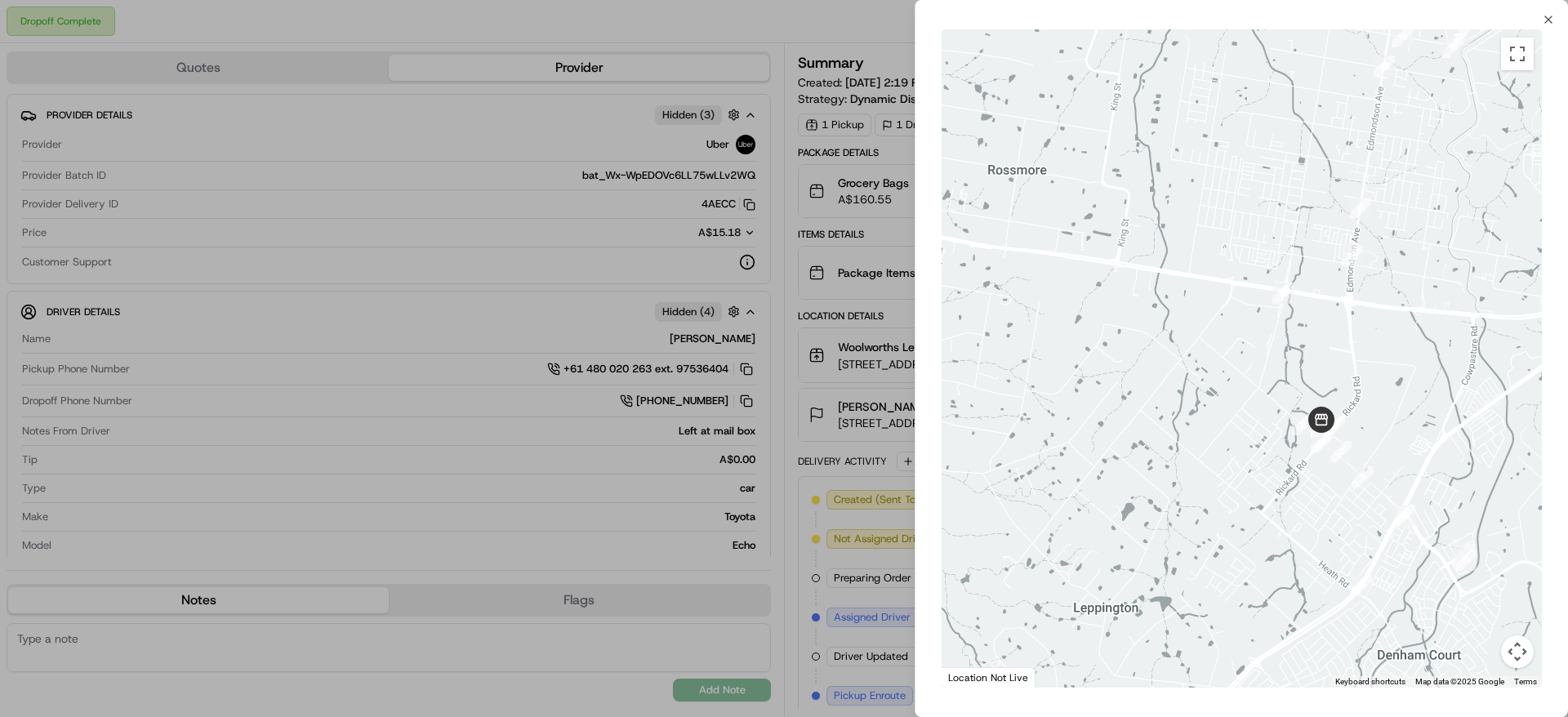
drag, startPoint x: 1315, startPoint y: 161, endPoint x: 1318, endPoint y: 363, distance: 202.0
click at [1318, 363] on div at bounding box center [1242, 359] width 600 height 658
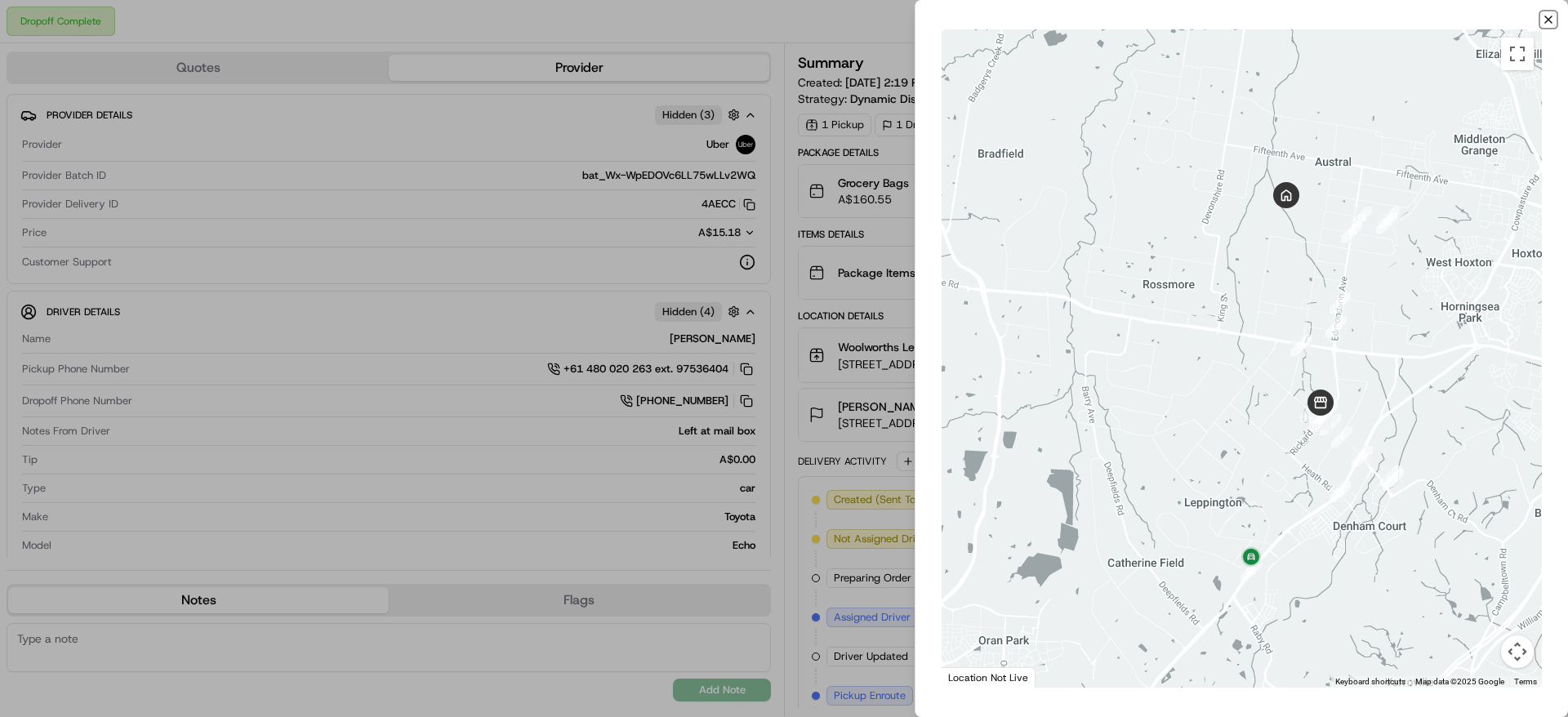
click at [1550, 24] on icon "button" at bounding box center [1548, 19] width 13 height 13
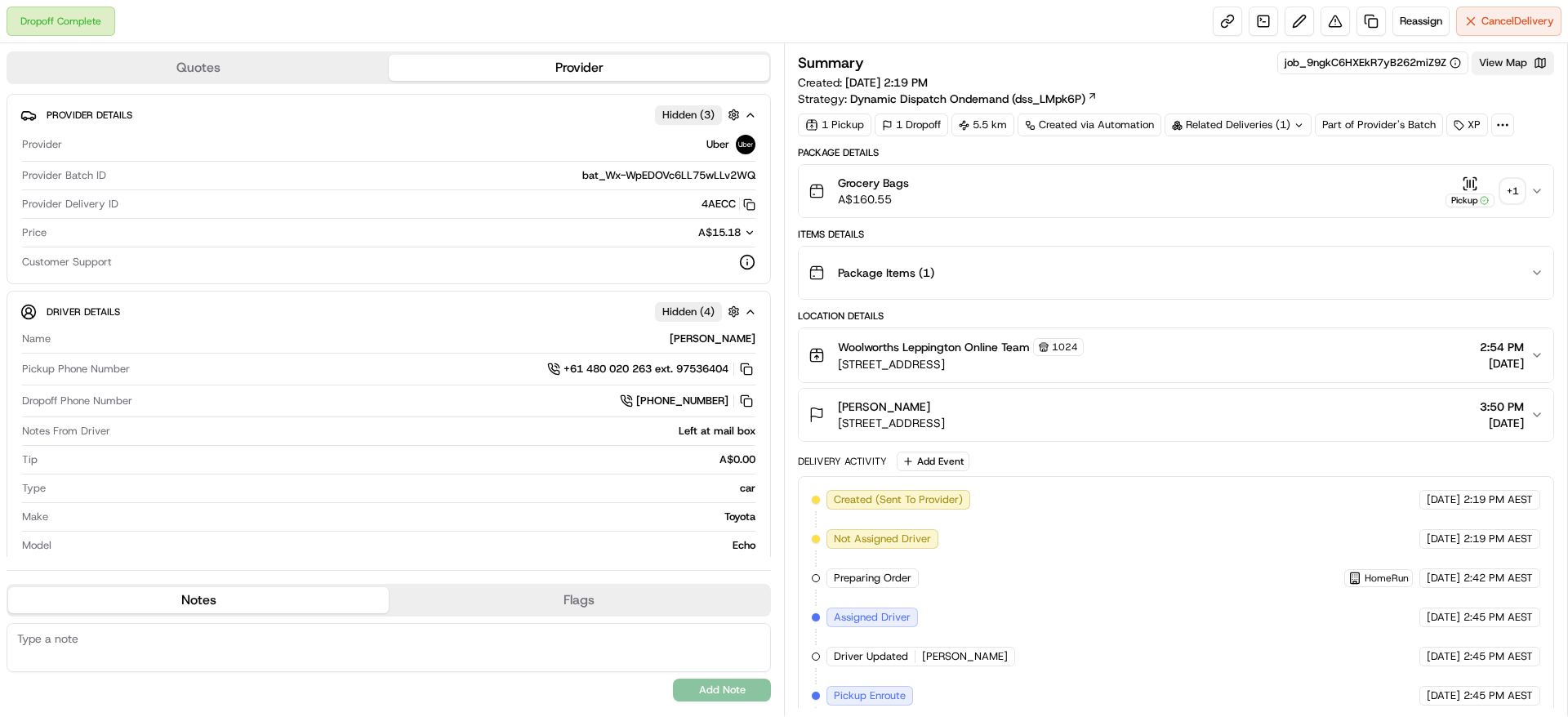
click at [1513, 62] on button "View Map" at bounding box center [1513, 63] width 82 height 23
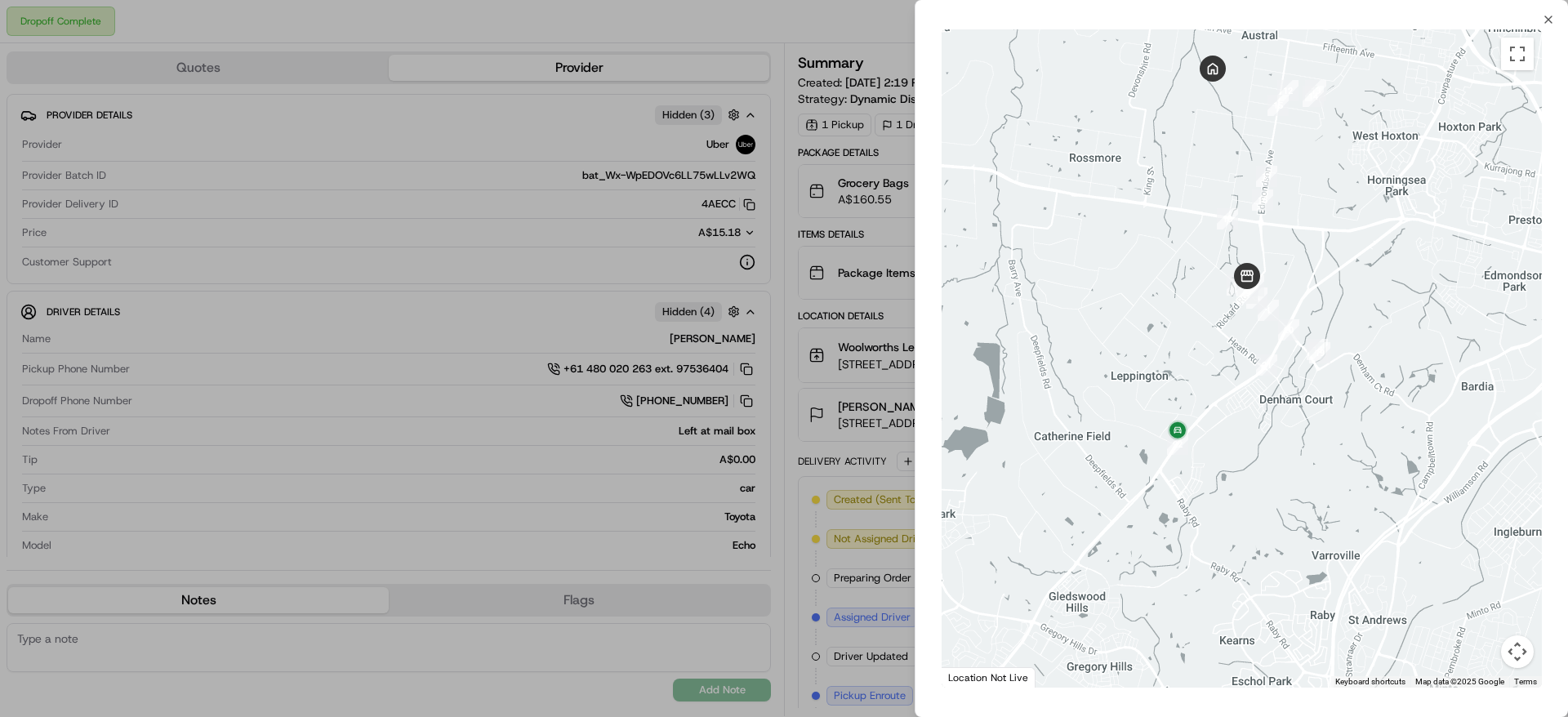
drag, startPoint x: 1329, startPoint y: 404, endPoint x: 1337, endPoint y: 290, distance: 114.3
click at [1337, 290] on div at bounding box center [1242, 359] width 600 height 658
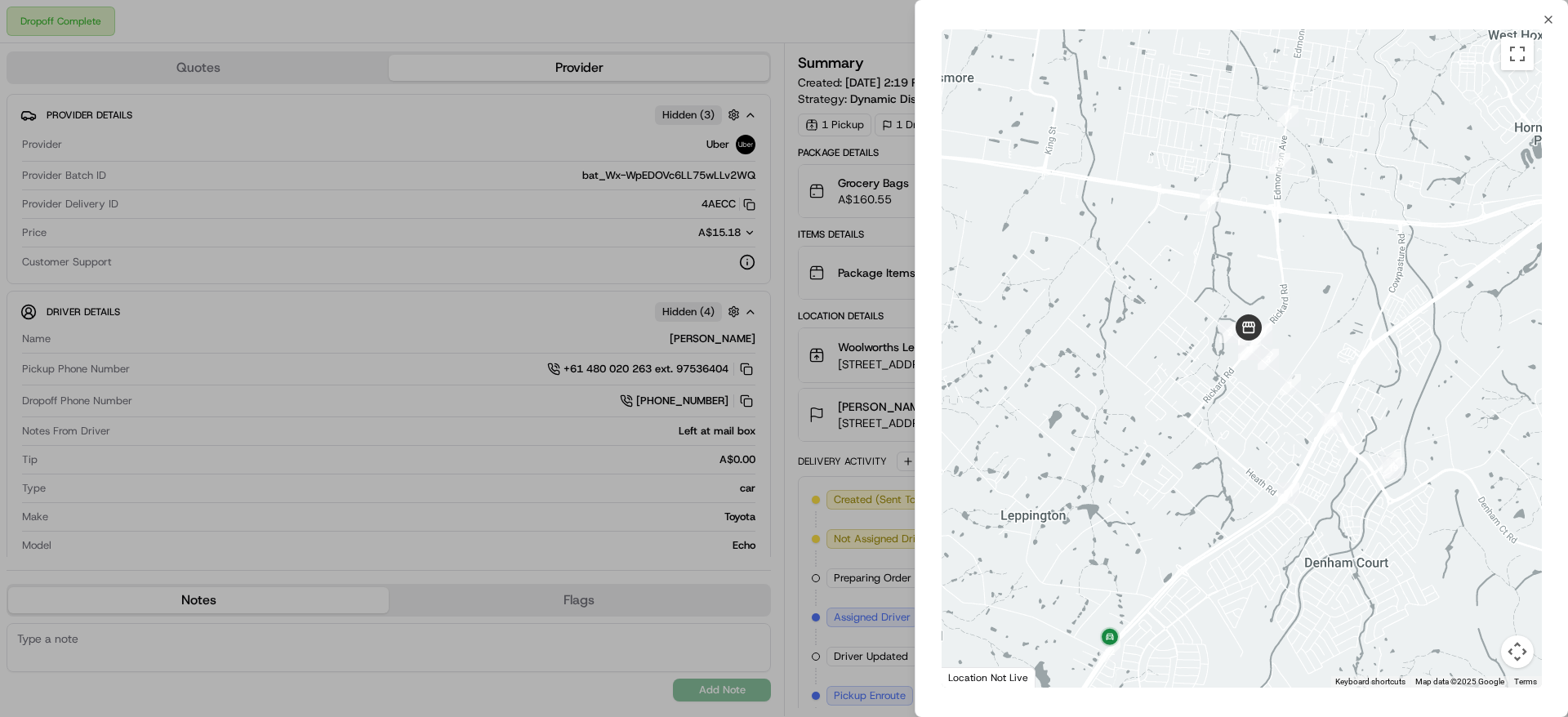
drag, startPoint x: 1257, startPoint y: 267, endPoint x: 1258, endPoint y: 370, distance: 103.0
click at [1258, 370] on div at bounding box center [1242, 359] width 600 height 658
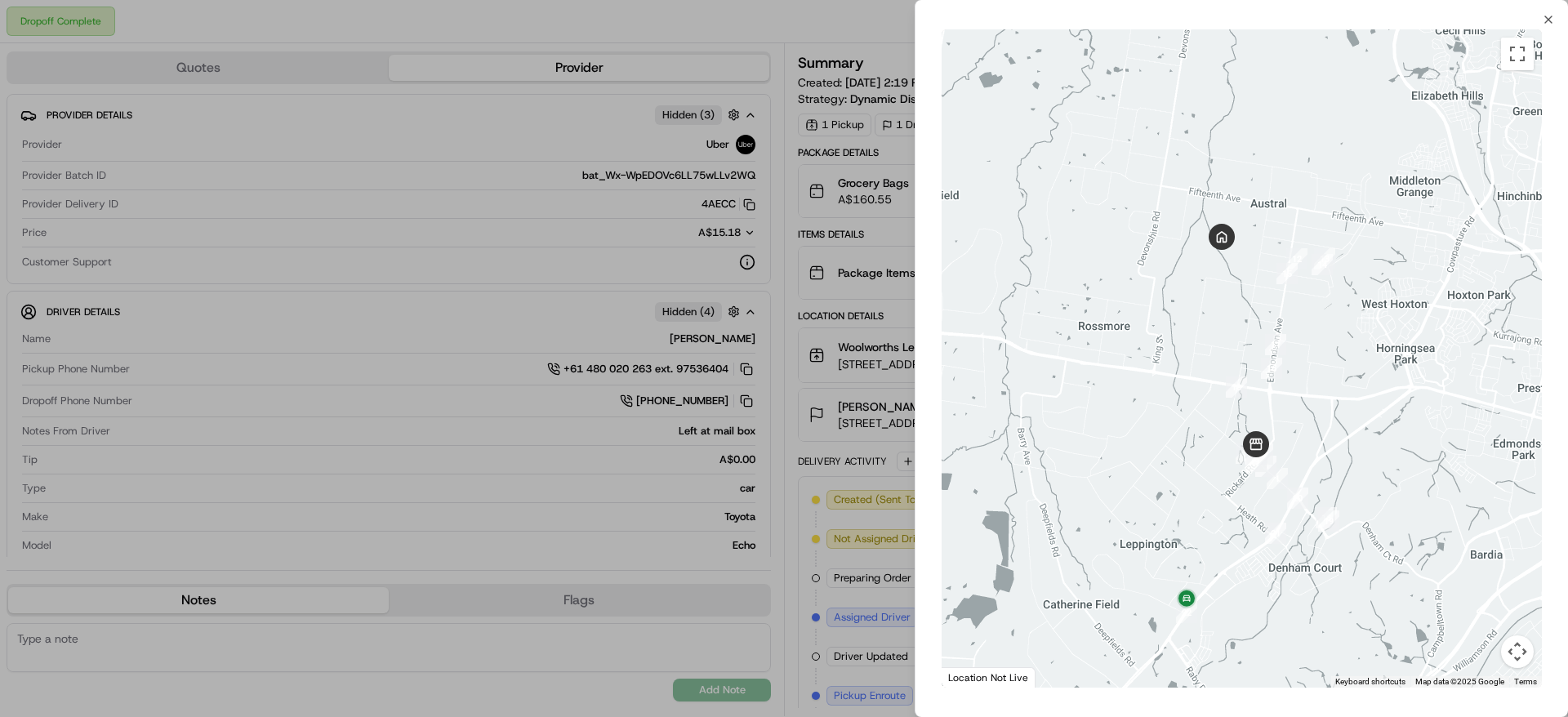
click at [434, 195] on div at bounding box center [784, 358] width 1568 height 717
